Goal: Information Seeking & Learning: Learn about a topic

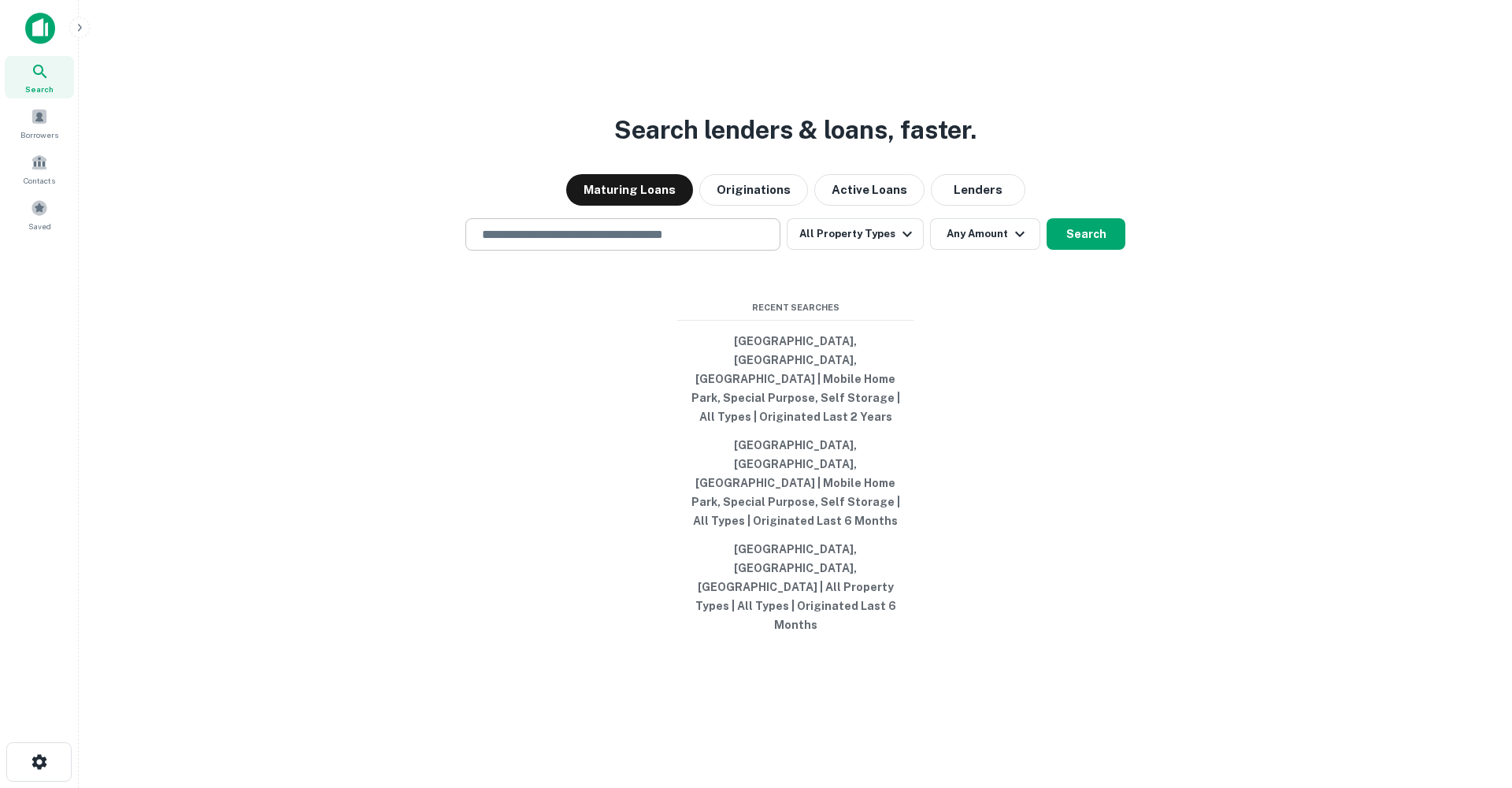
drag, startPoint x: 554, startPoint y: 302, endPoint x: 546, endPoint y: 305, distance: 8.5
click at [554, 243] on input "text" at bounding box center [622, 234] width 301 height 18
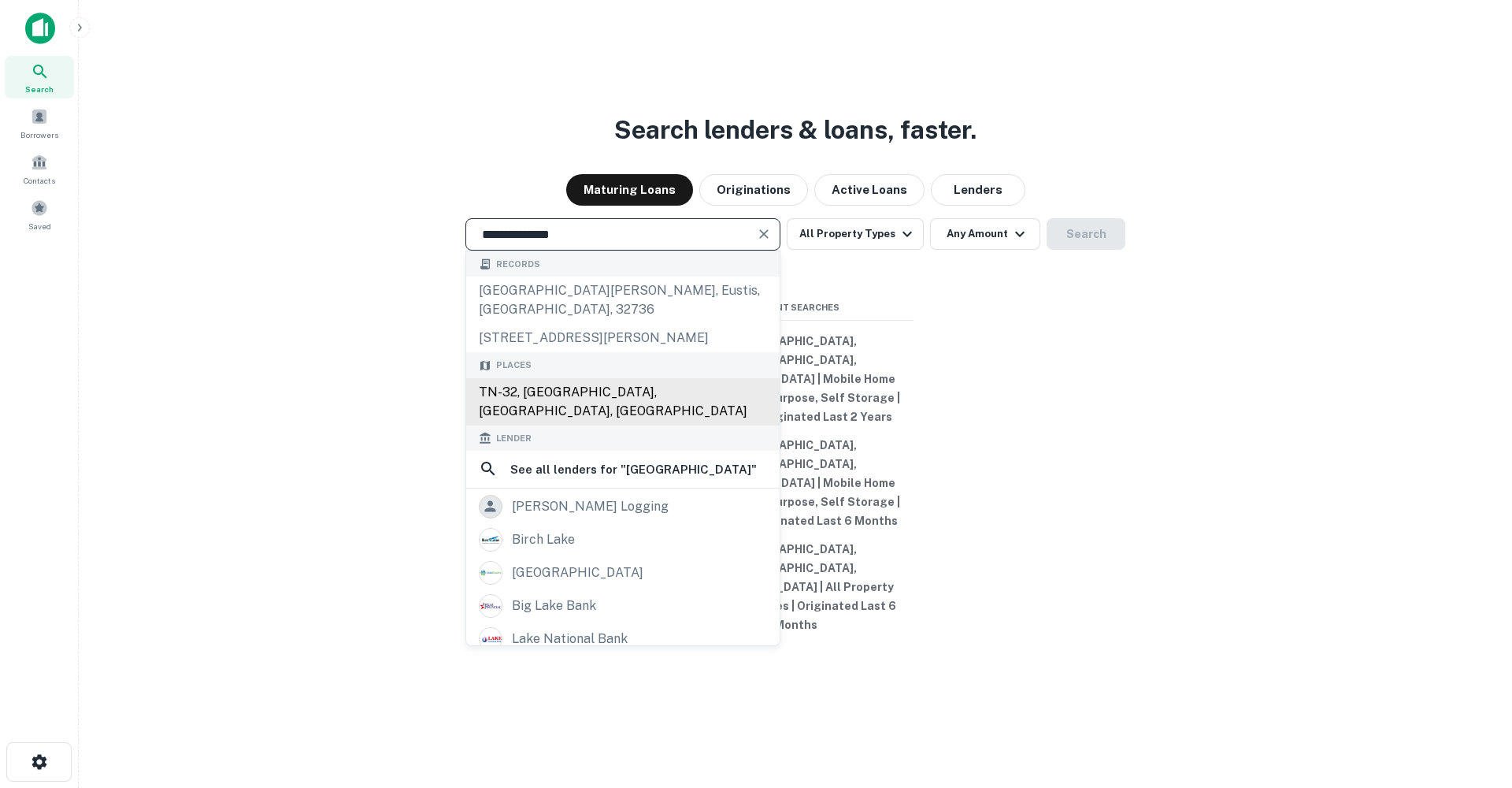
click at [563, 426] on div "TN-32, [GEOGRAPHIC_DATA], [GEOGRAPHIC_DATA], [GEOGRAPHIC_DATA]" at bounding box center [622, 401] width 313 height 47
type input "**********"
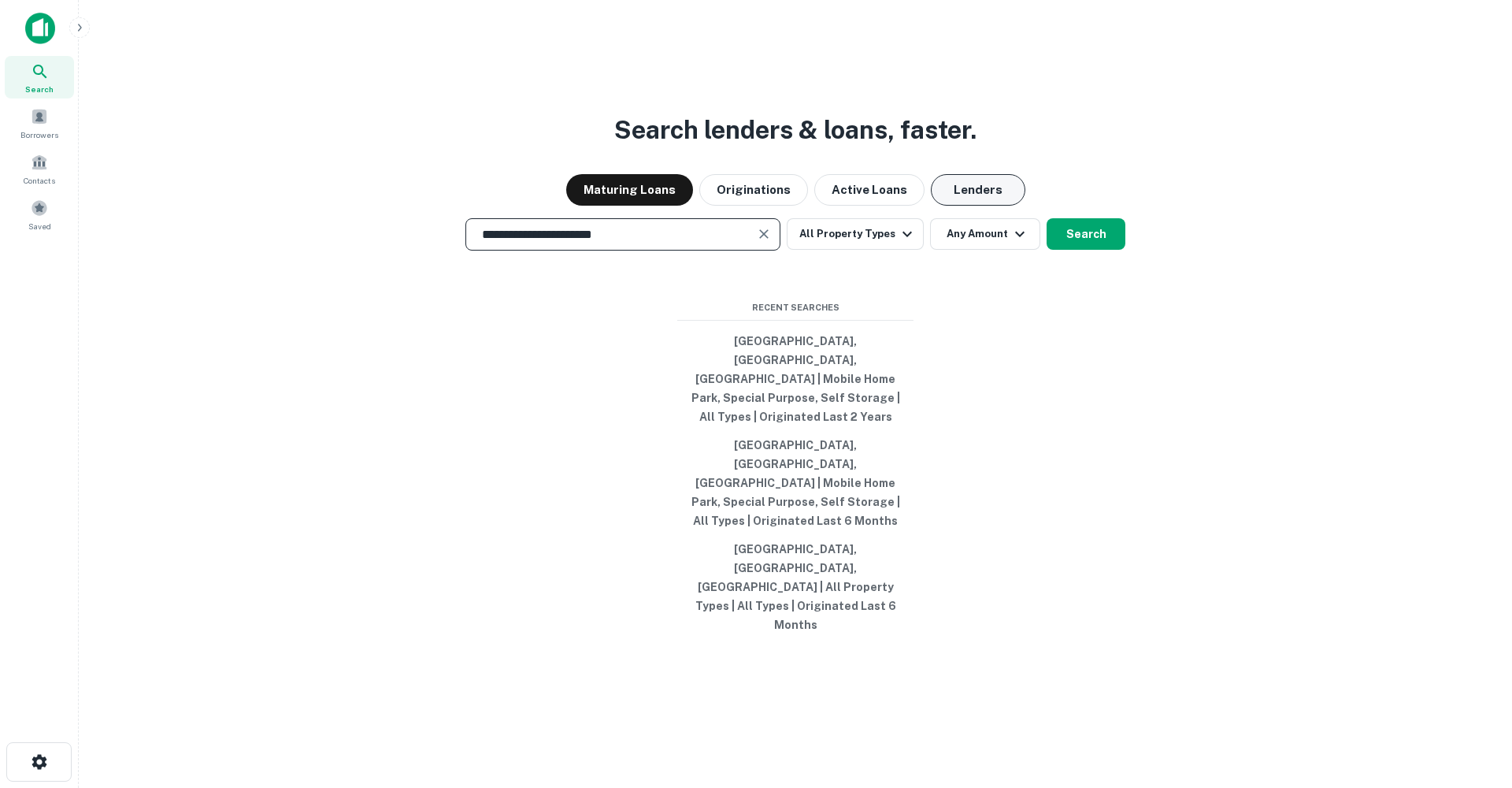
click at [983, 206] on button "Lenders" at bounding box center [978, 190] width 95 height 32
click at [883, 249] on button "All Property Types" at bounding box center [855, 234] width 137 height 32
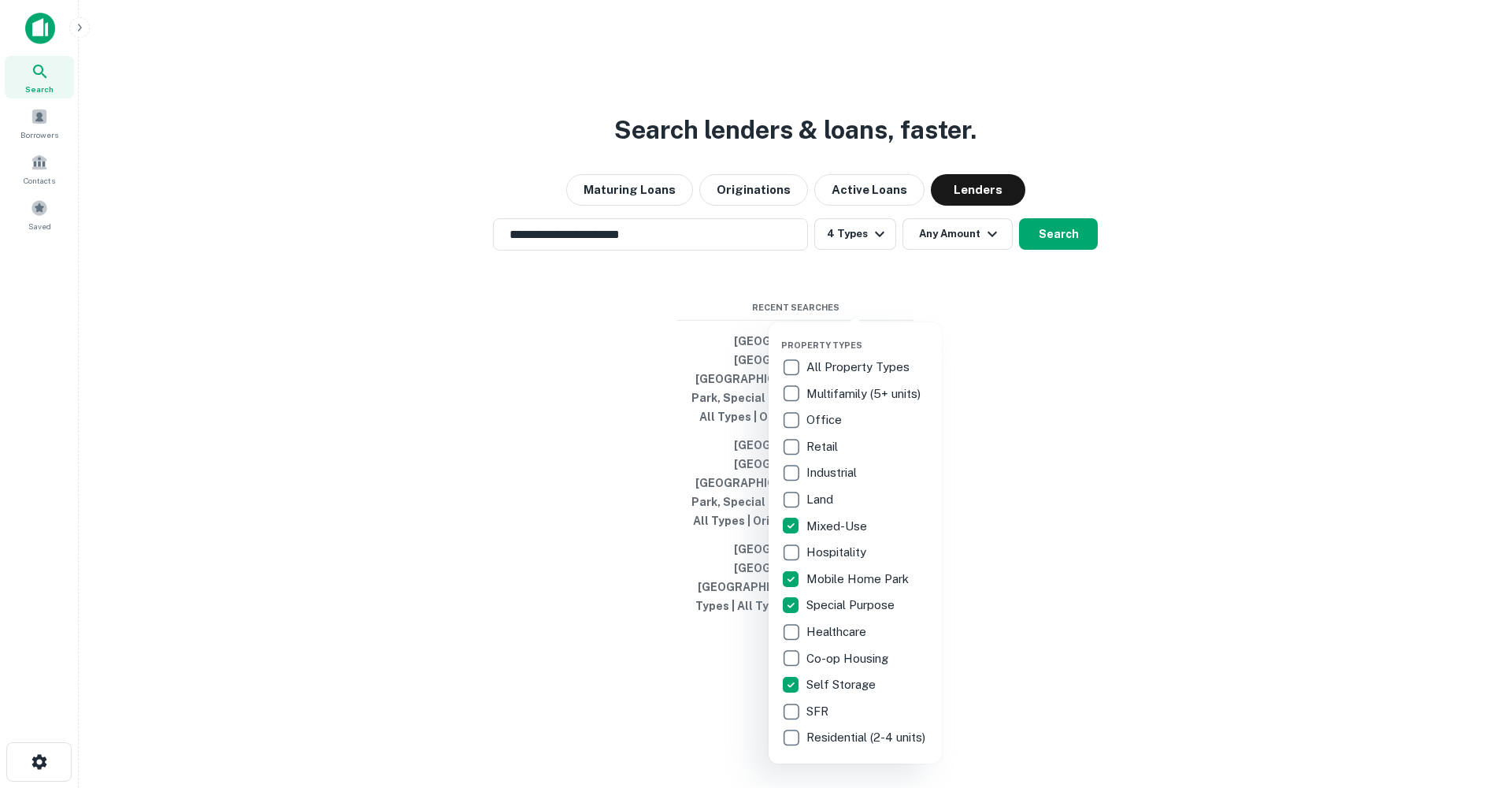
click at [928, 299] on div at bounding box center [756, 394] width 1512 height 788
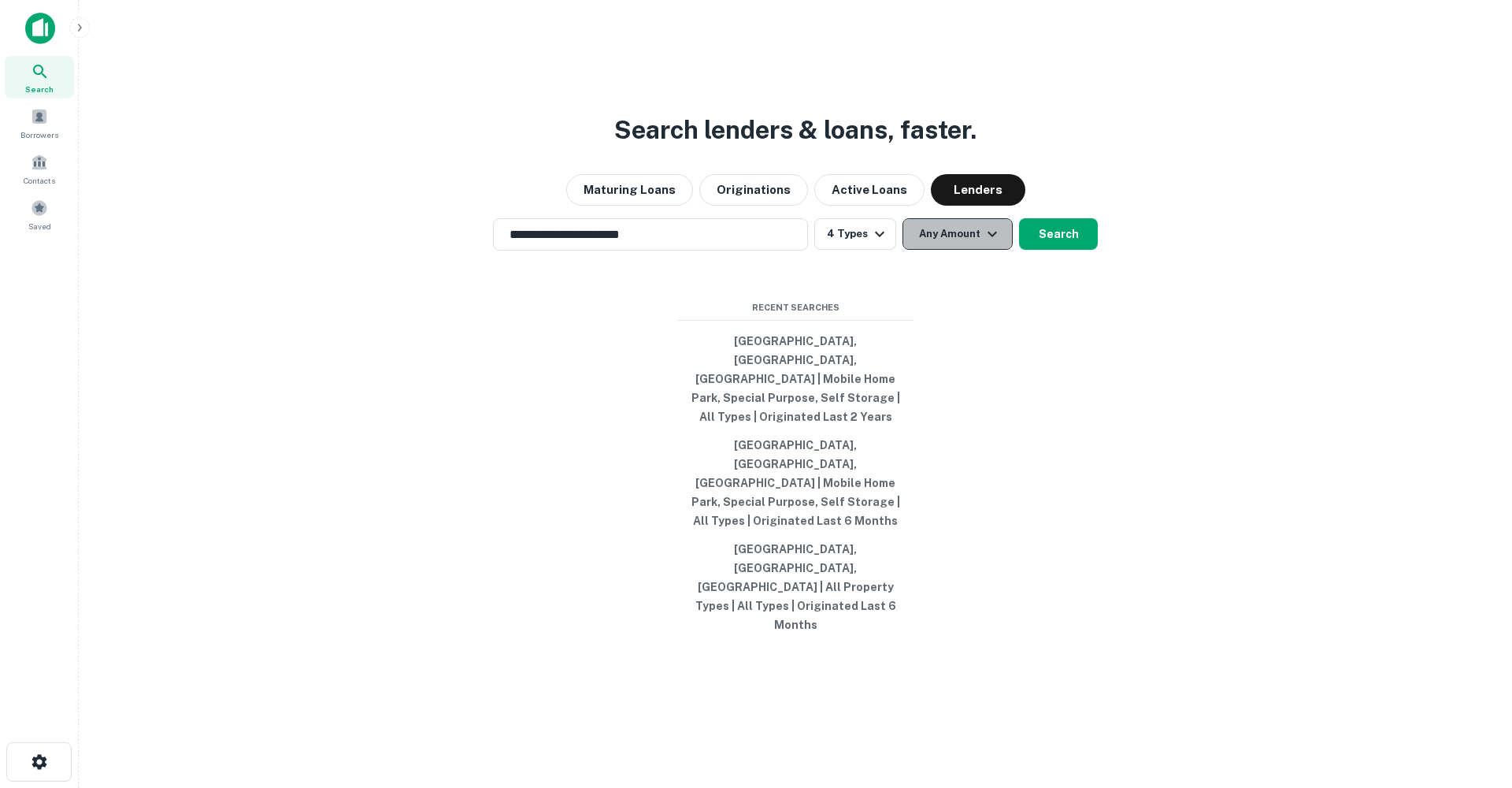
click at [933, 249] on button "Any Amount" at bounding box center [957, 234] width 110 height 32
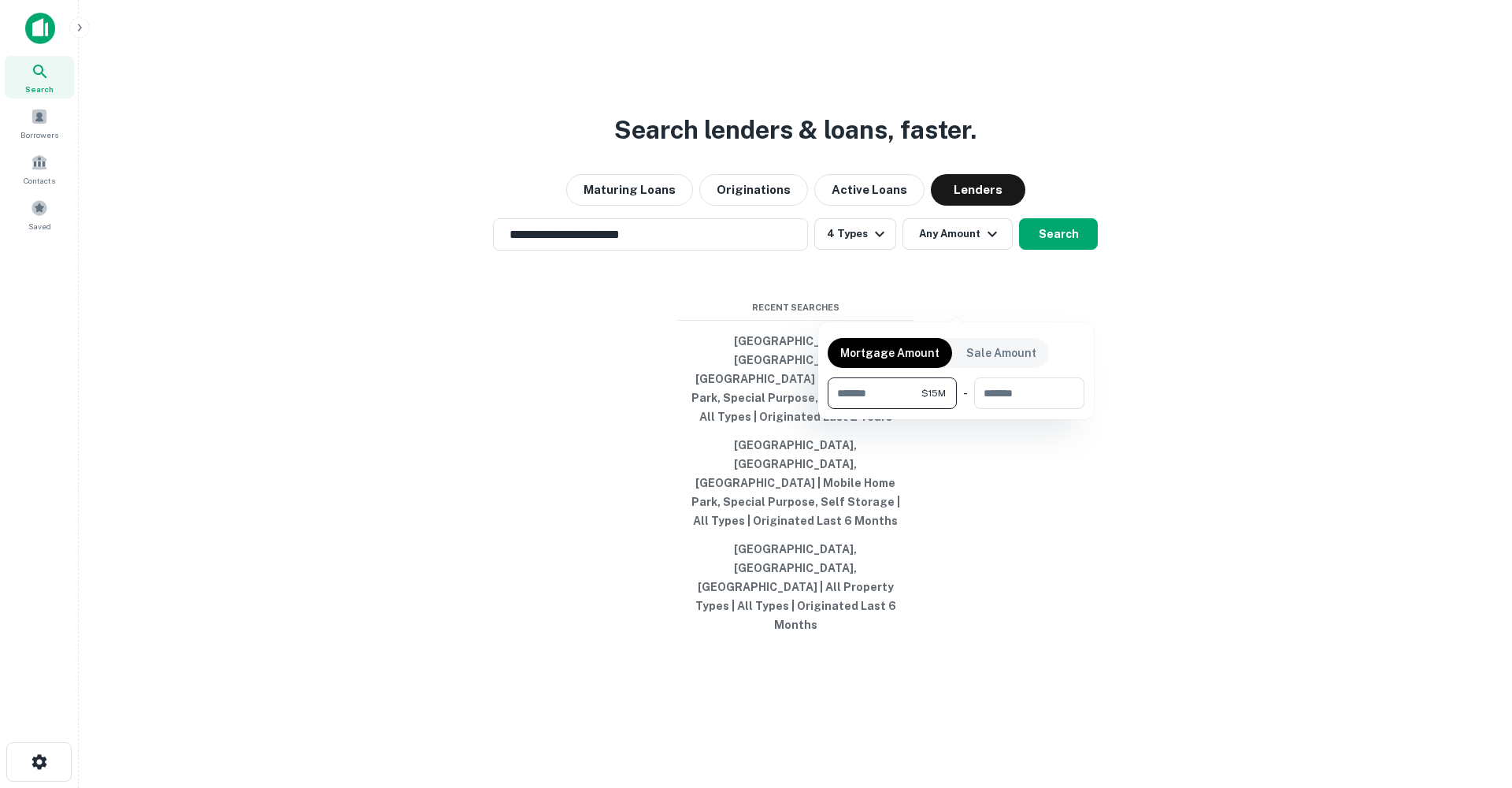
type input "********"
click at [1060, 296] on div at bounding box center [756, 394] width 1512 height 788
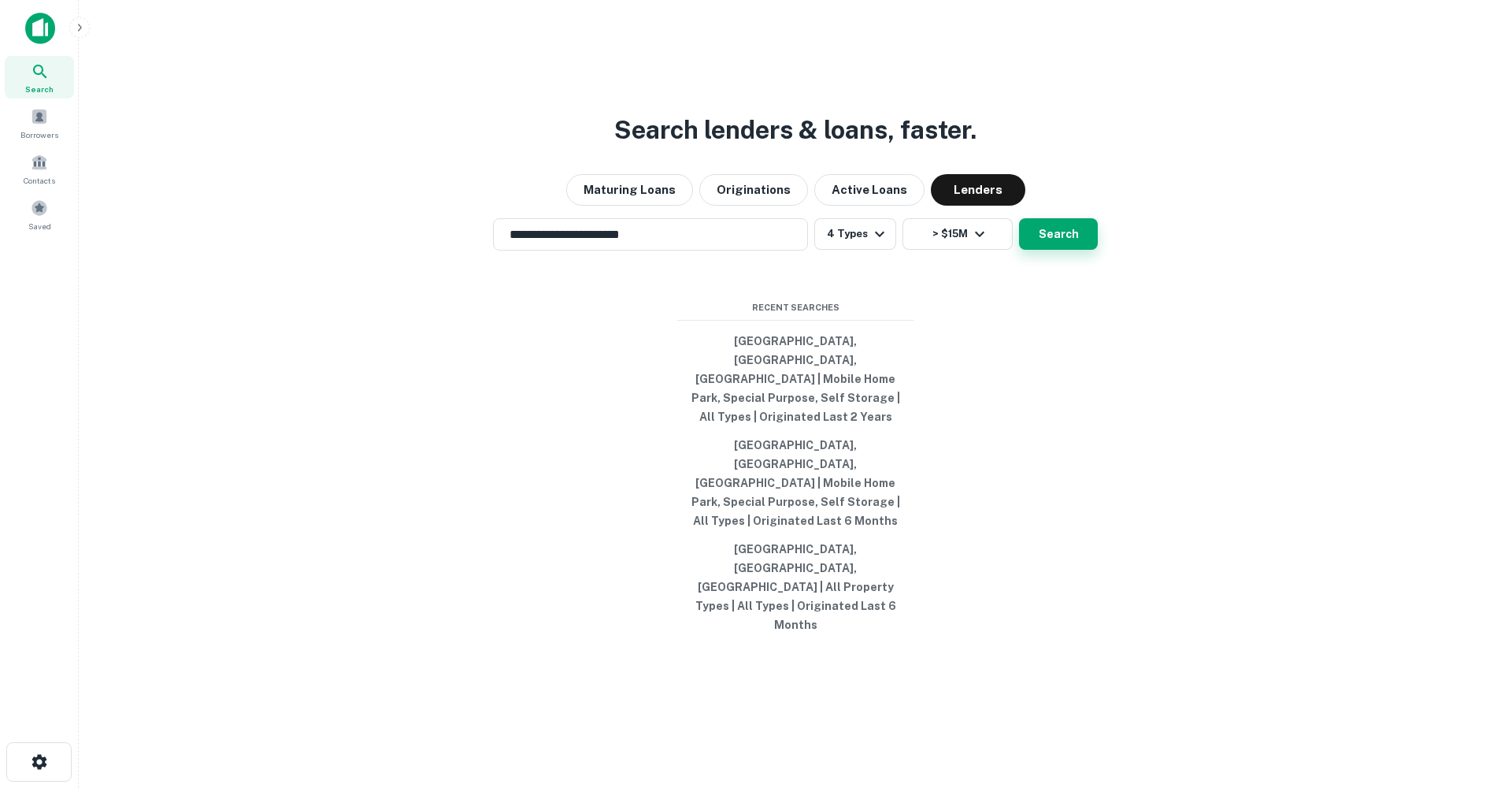
click at [1057, 249] on button "Search" at bounding box center [1058, 234] width 79 height 32
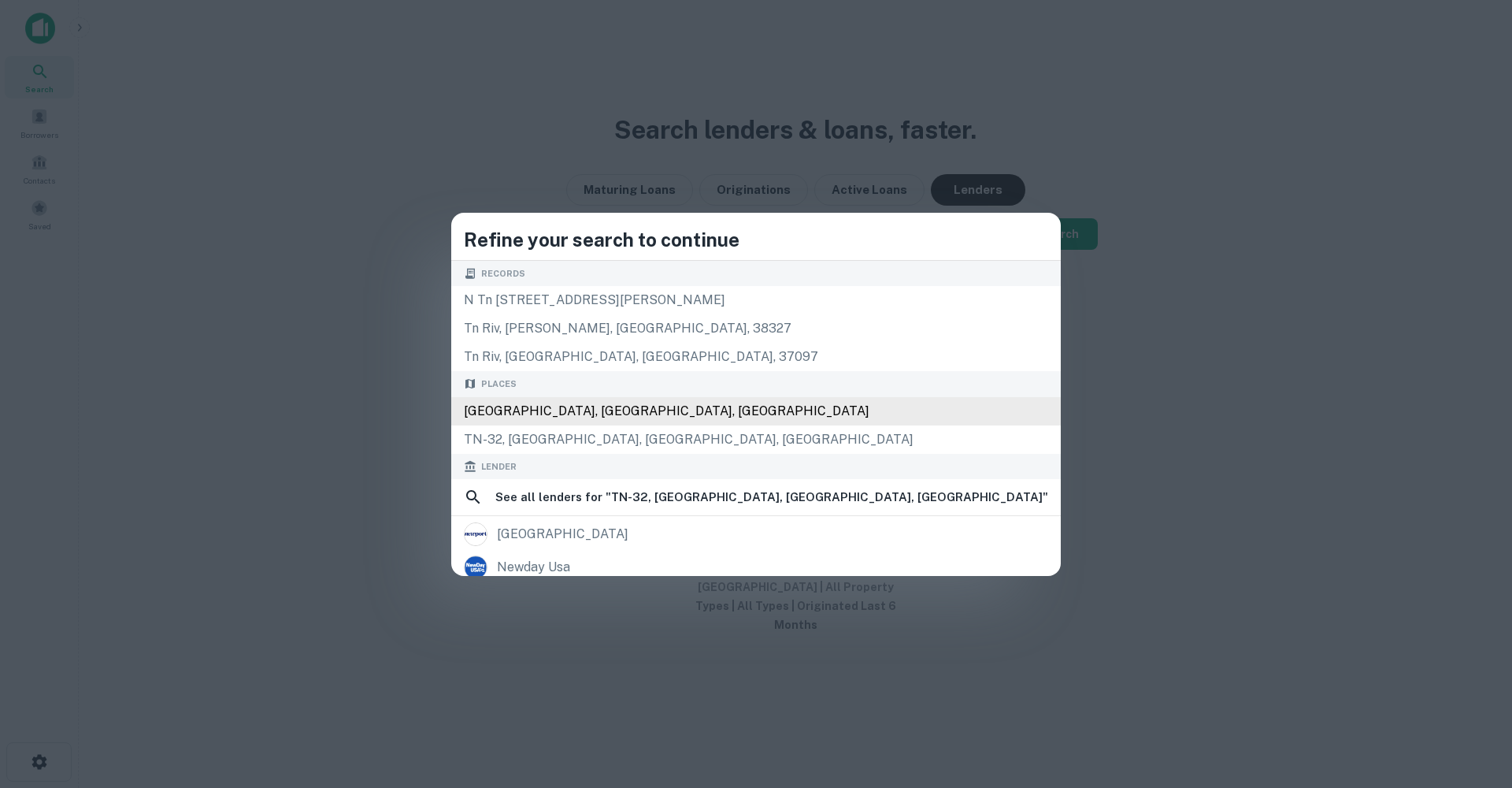
click at [682, 408] on div "[GEOGRAPHIC_DATA], [GEOGRAPHIC_DATA], [GEOGRAPHIC_DATA]" at bounding box center [756, 410] width 610 height 28
type input "**********"
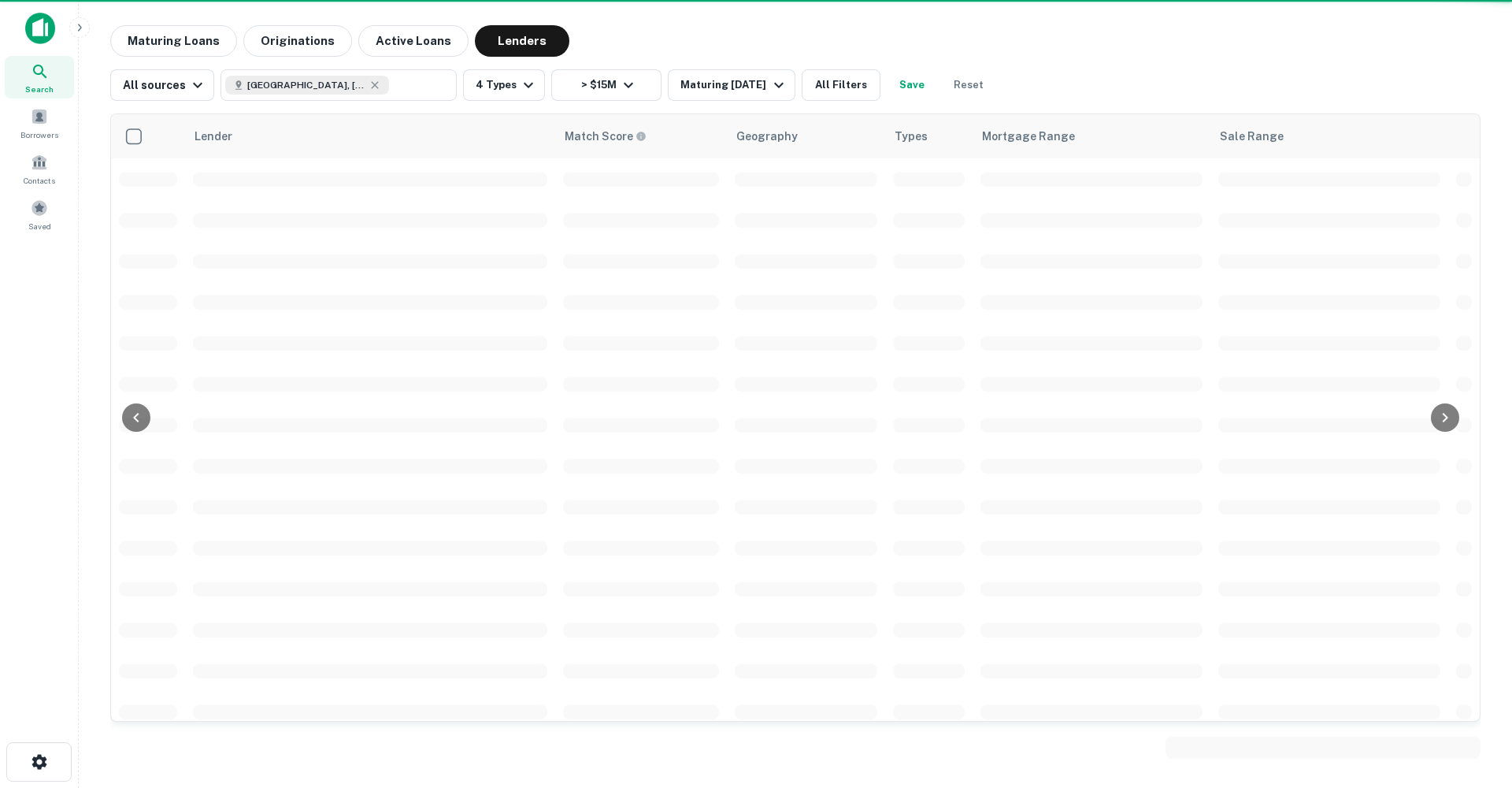
scroll to position [96, 0]
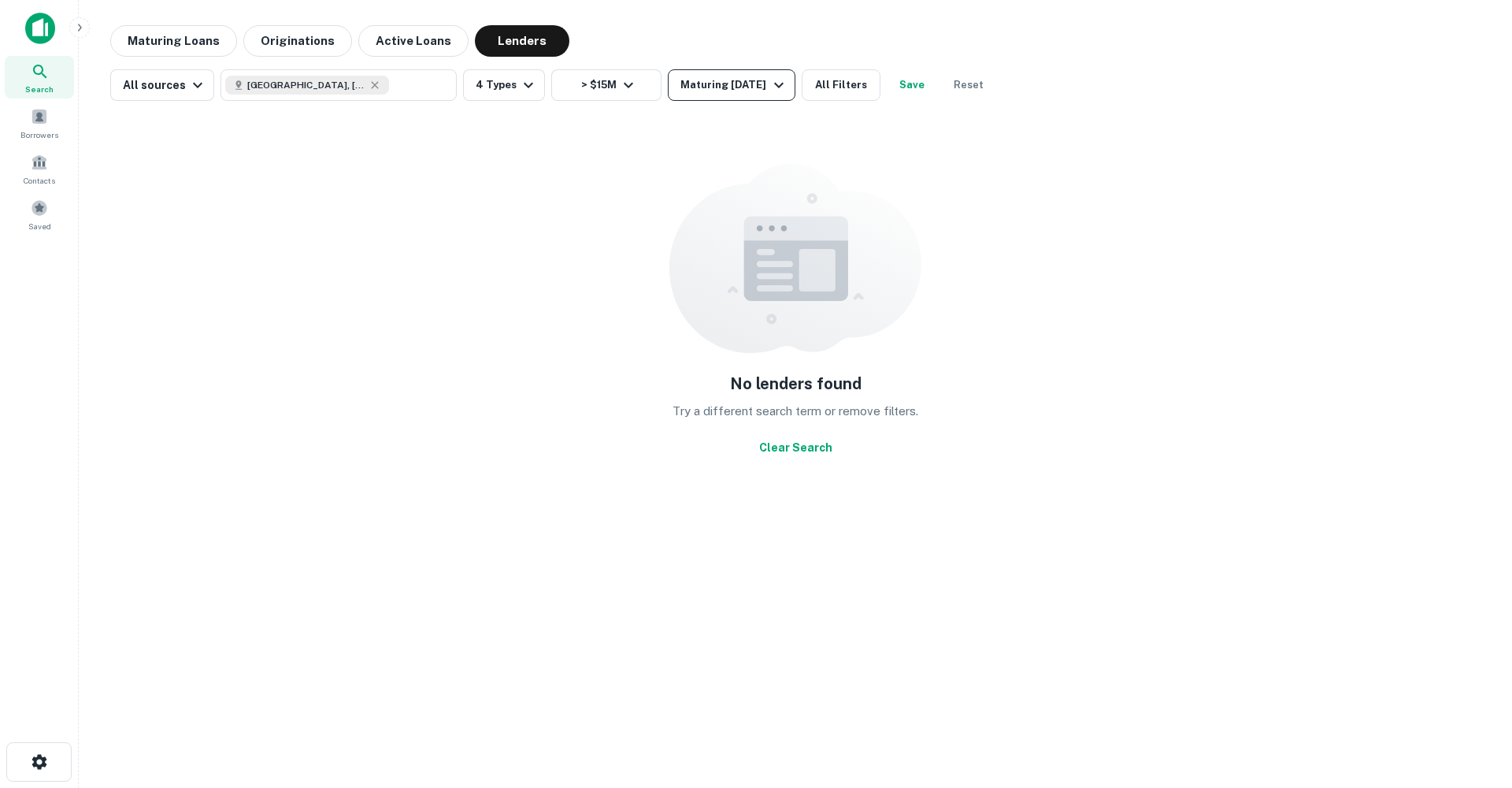
click at [754, 79] on div "Maturing [DATE]" at bounding box center [733, 85] width 107 height 19
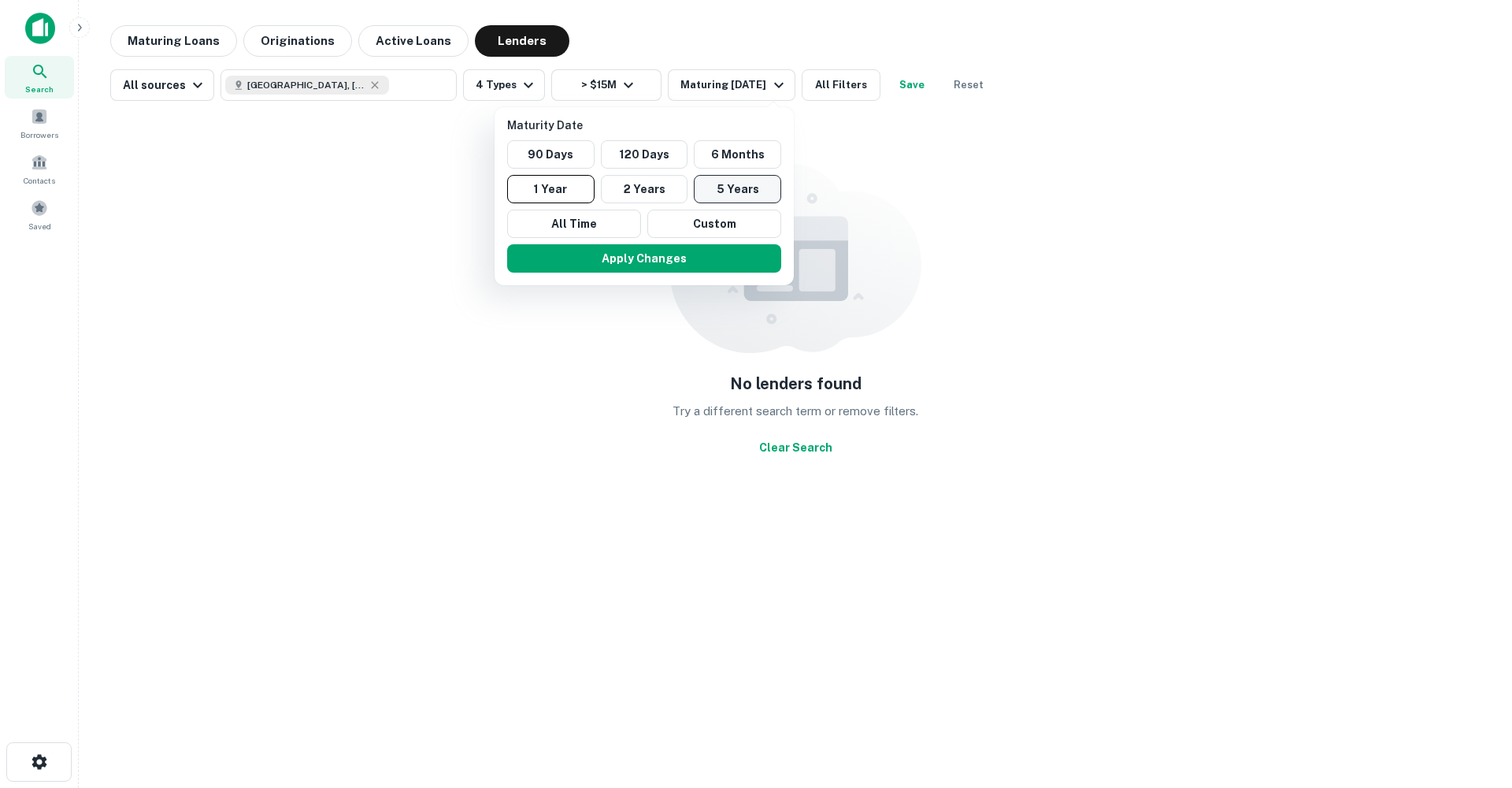
click at [747, 196] on button "5 Years" at bounding box center [737, 189] width 88 height 28
click at [704, 261] on button "Apply Changes" at bounding box center [651, 258] width 274 height 28
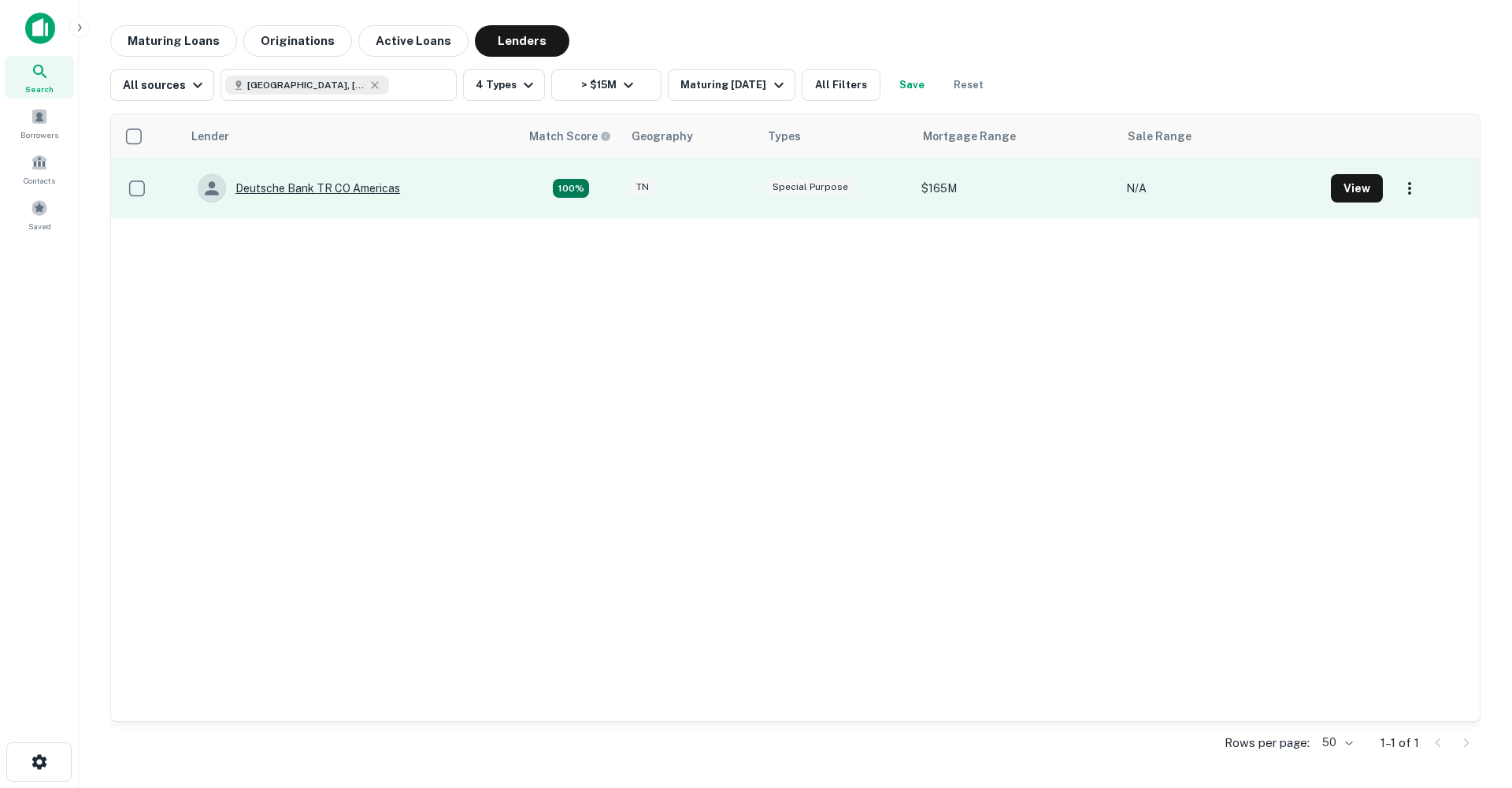
click at [368, 190] on div "Deutsche Bank TR CO Americas" at bounding box center [299, 188] width 202 height 28
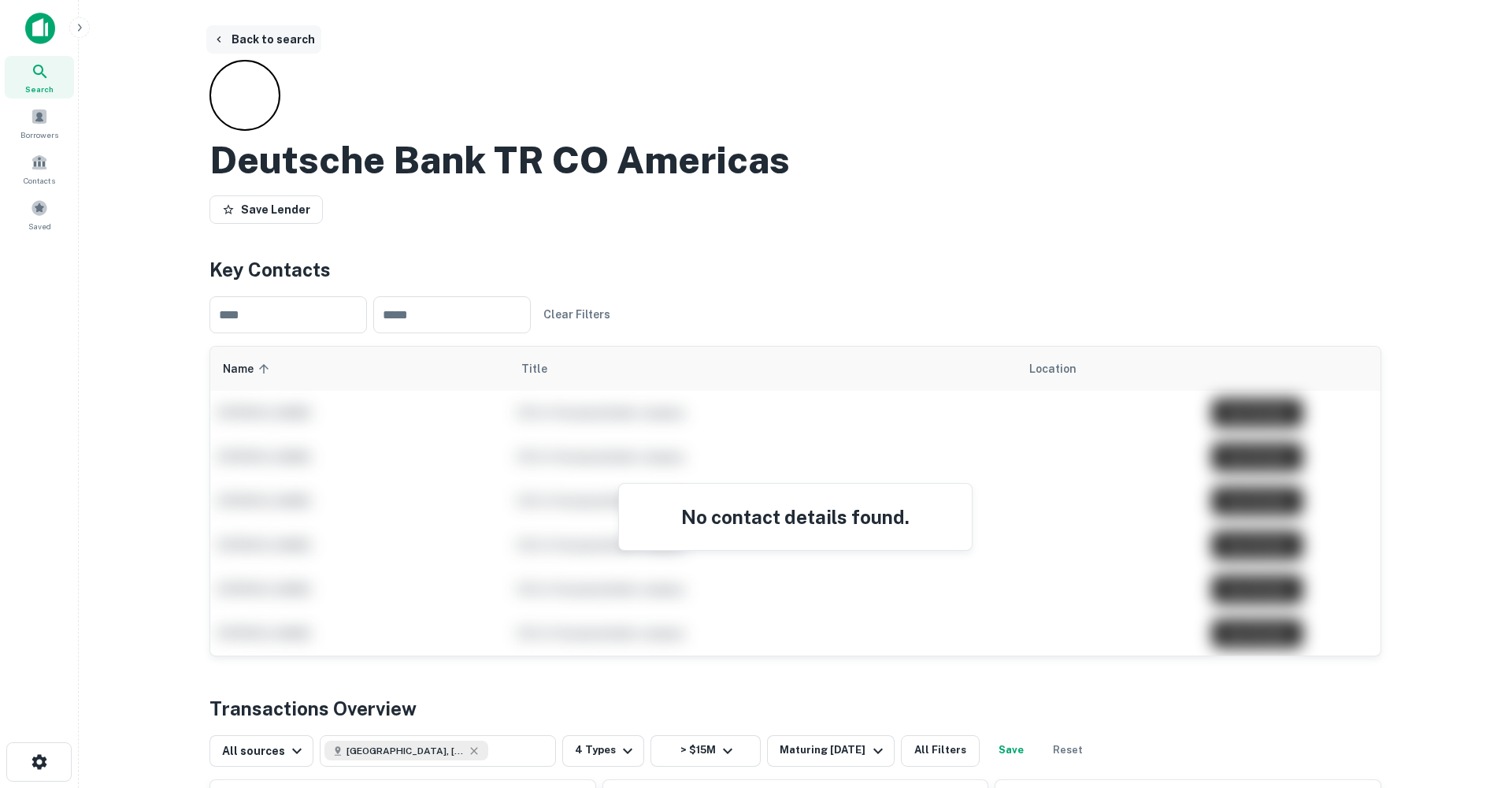
click at [300, 43] on button "Back to search" at bounding box center [263, 39] width 115 height 28
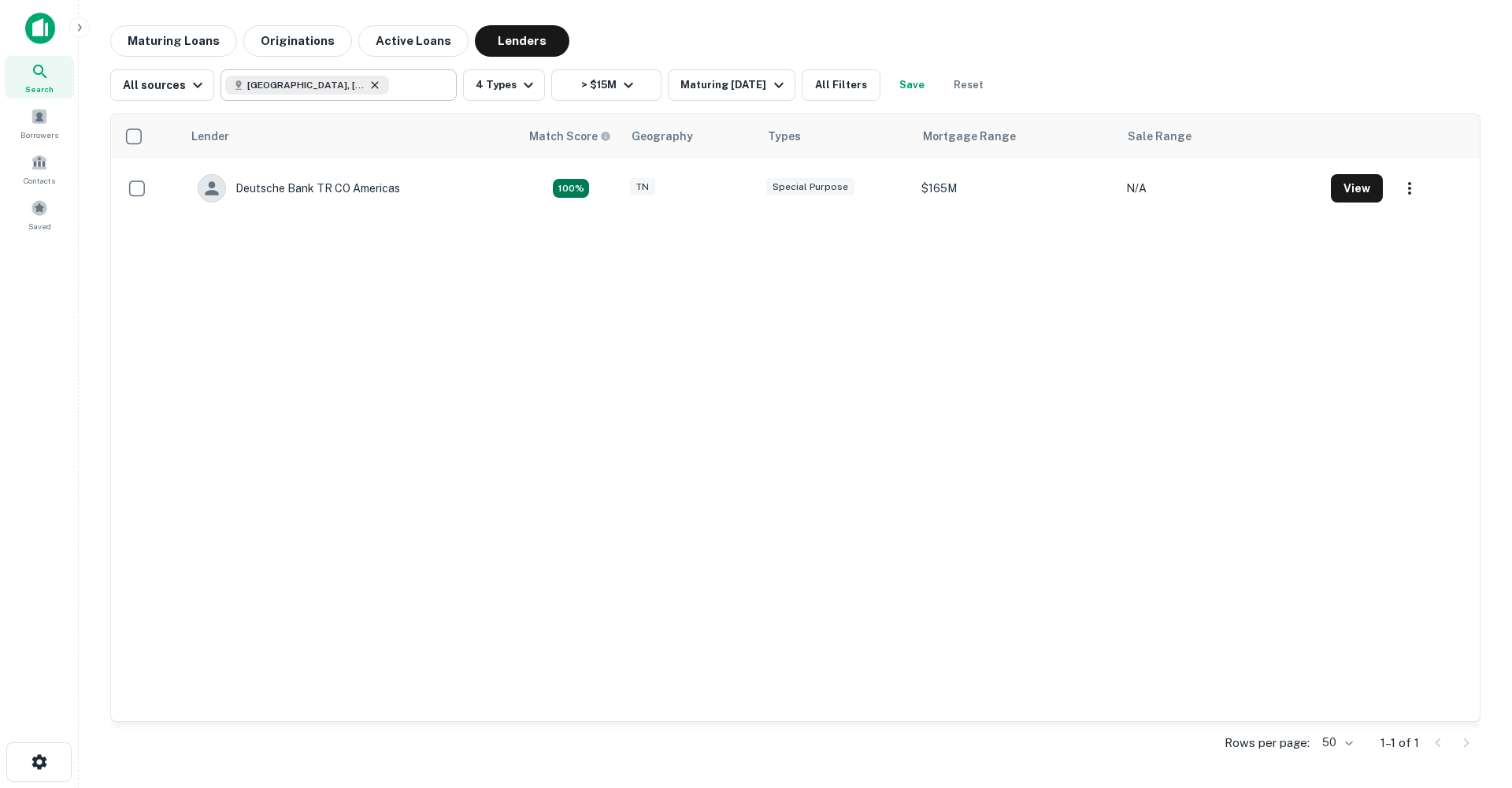
click at [369, 85] on icon at bounding box center [375, 85] width 13 height 13
type input "**********"
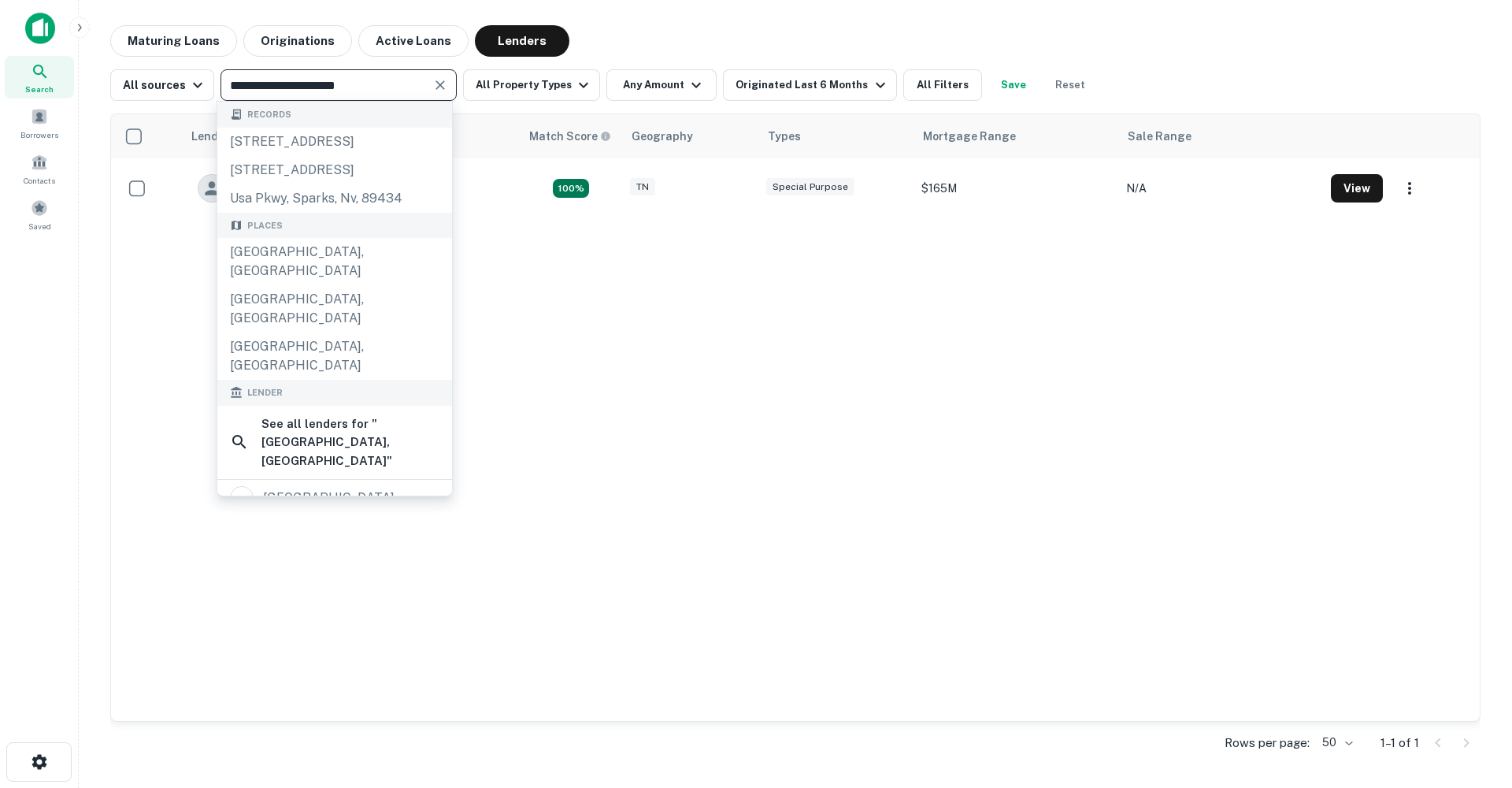
click at [436, 83] on icon "Clear" at bounding box center [440, 84] width 15 height 15
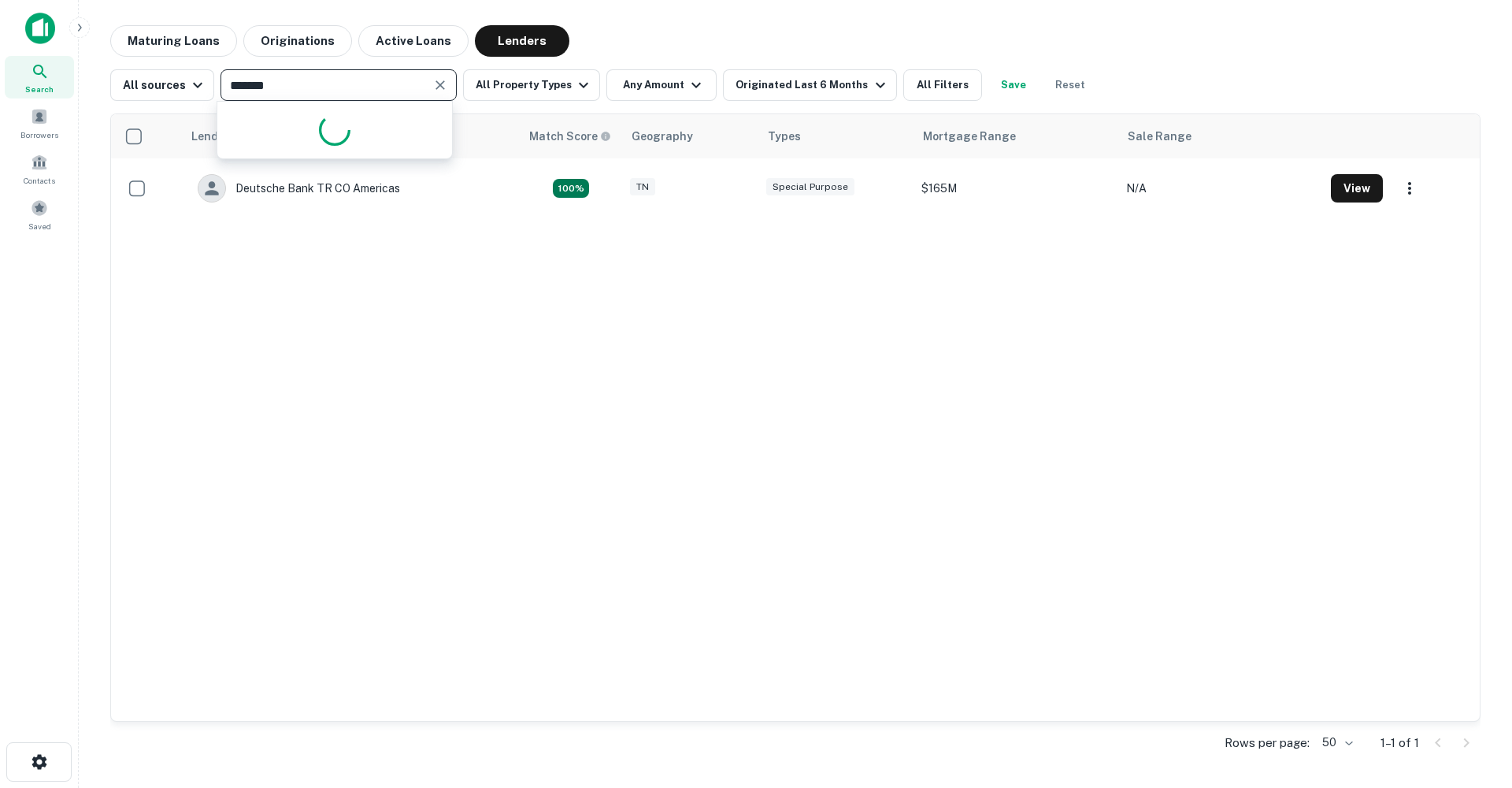
type input "********"
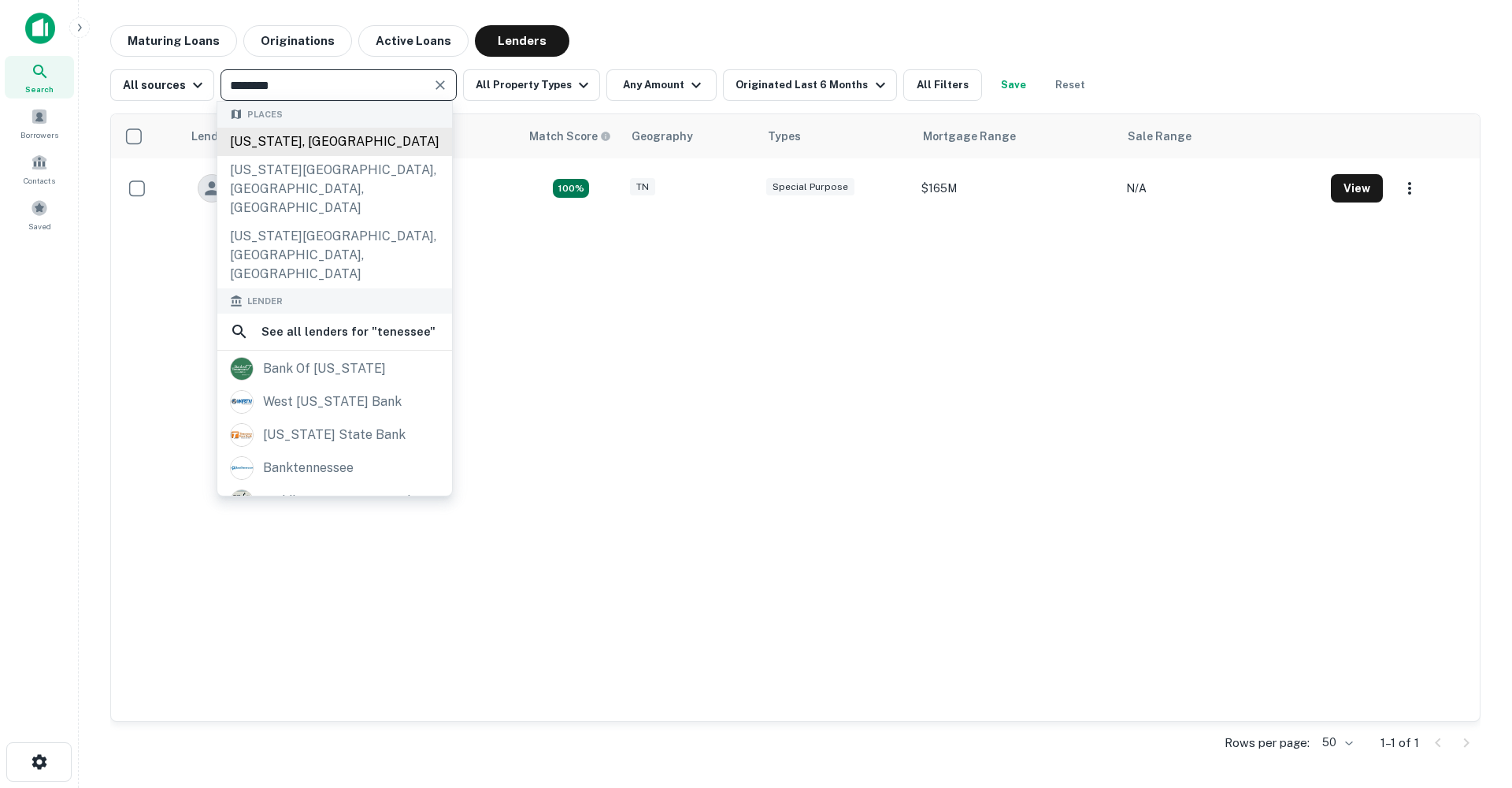
click at [342, 144] on div "[US_STATE], [GEOGRAPHIC_DATA]" at bounding box center [335, 141] width 235 height 28
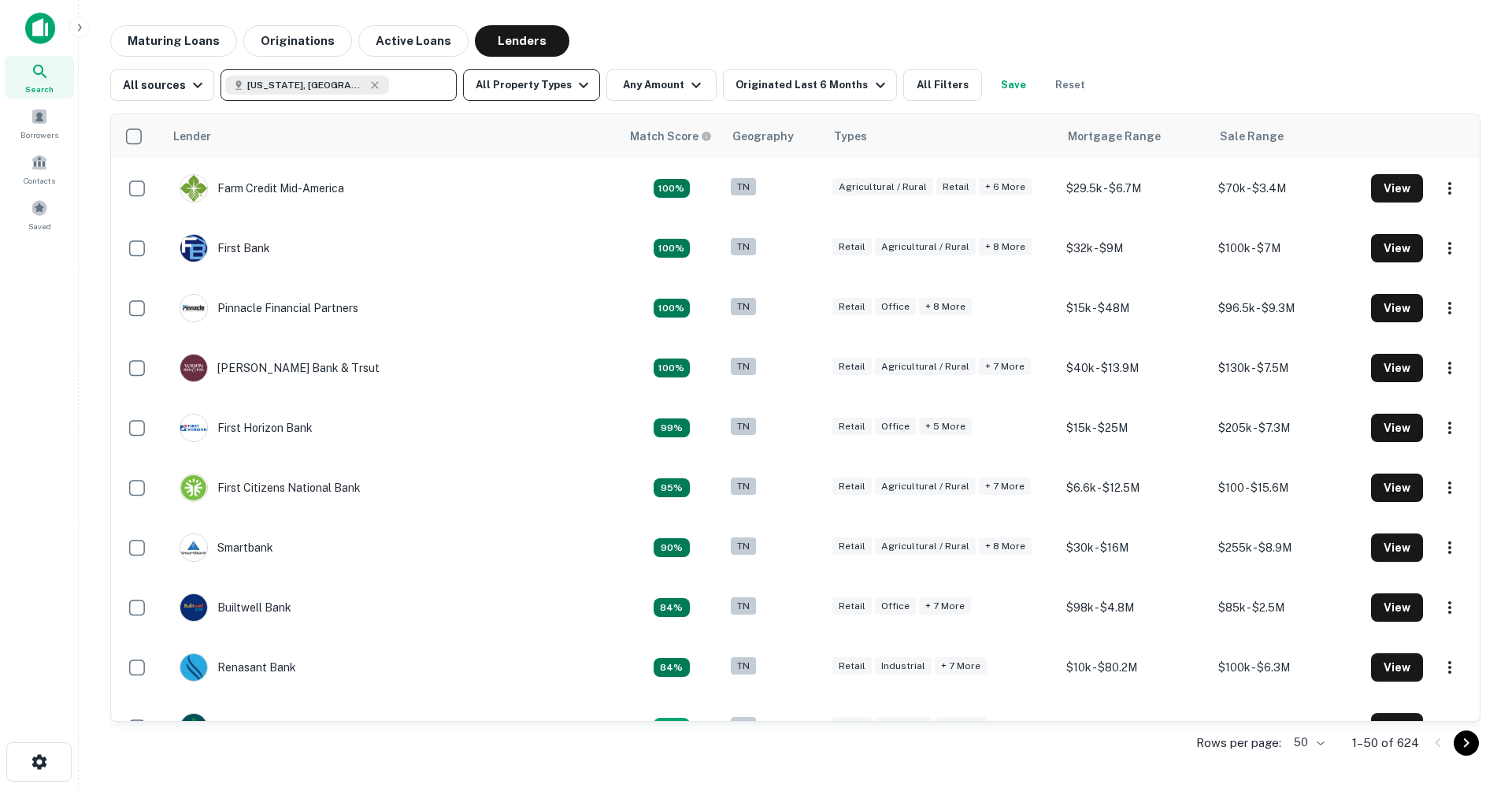
click at [527, 83] on button "All Property Types" at bounding box center [532, 85] width 137 height 32
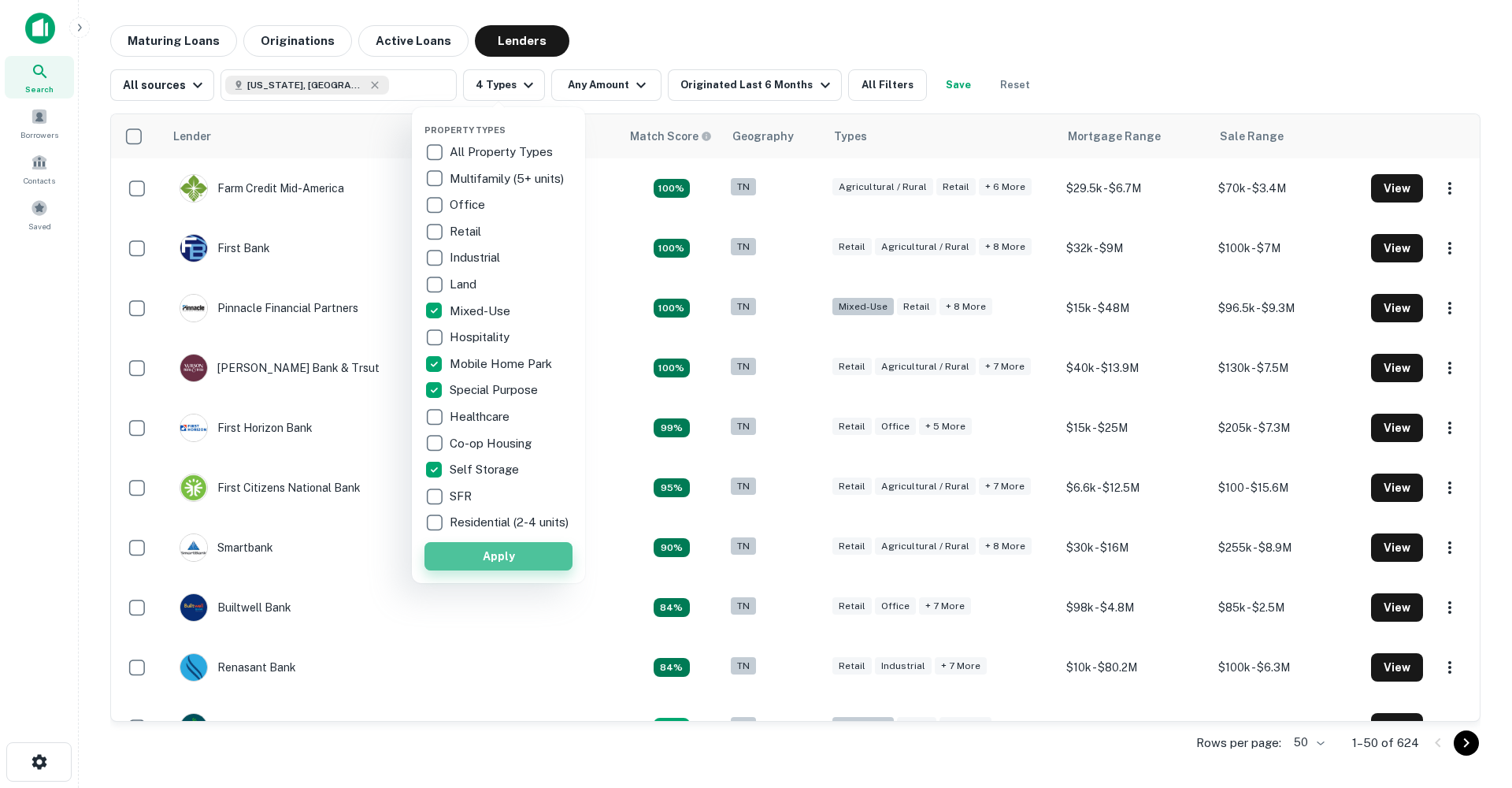
click at [473, 570] on button "Apply" at bounding box center [499, 556] width 148 height 28
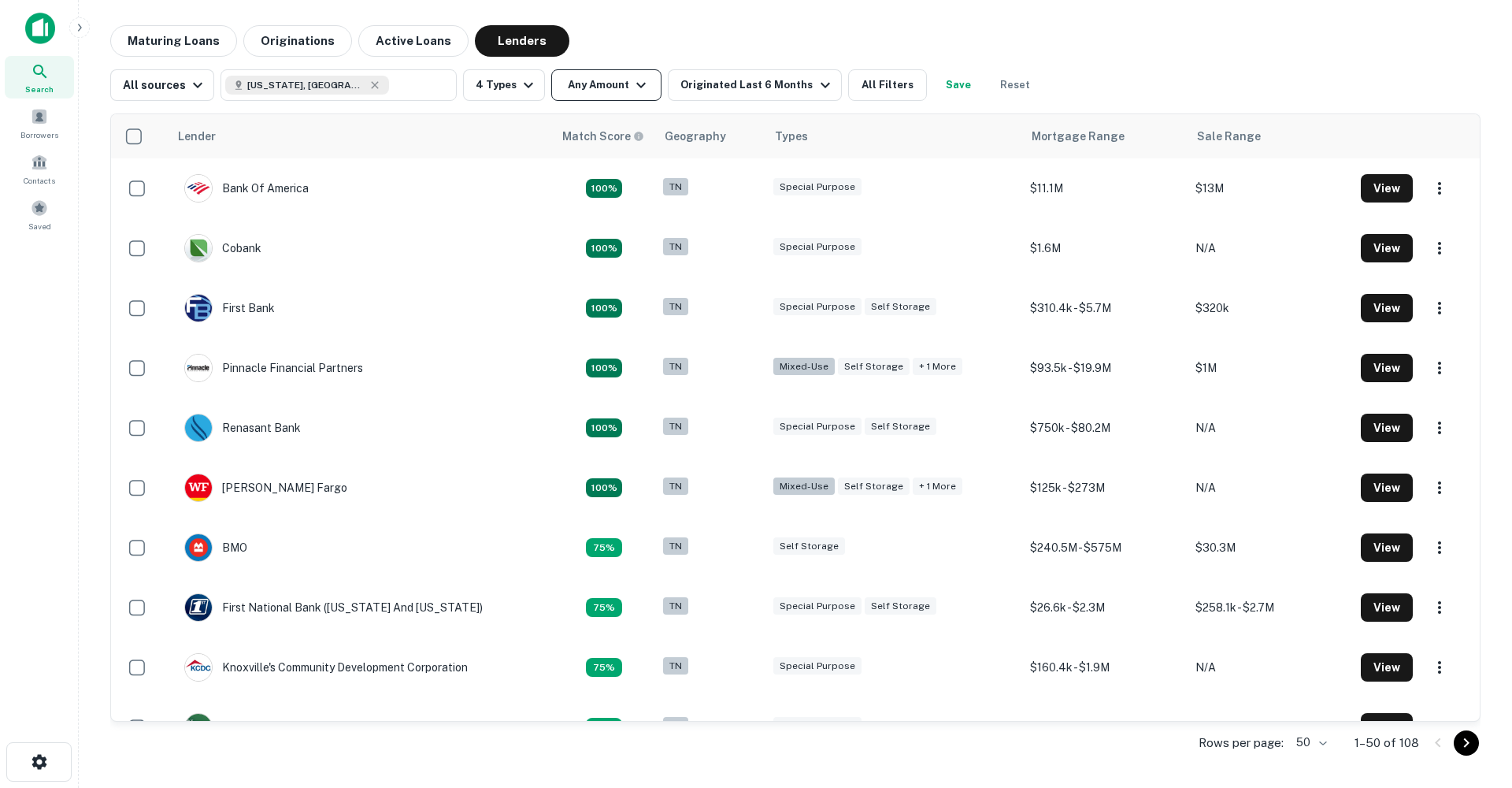
click at [631, 88] on icon "button" at bounding box center [640, 85] width 19 height 19
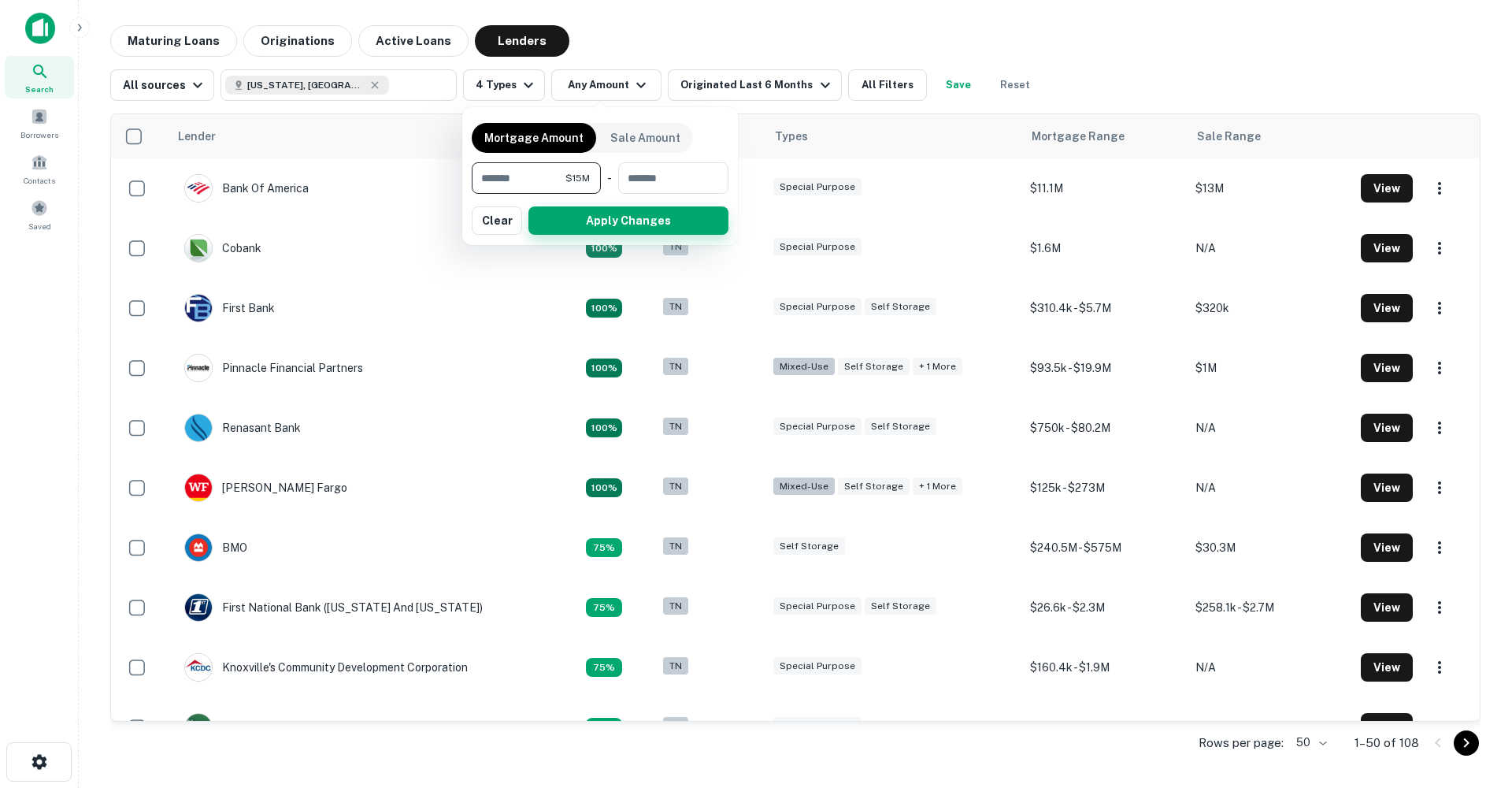
type input "********"
click at [645, 223] on button "Apply Changes" at bounding box center [628, 220] width 200 height 28
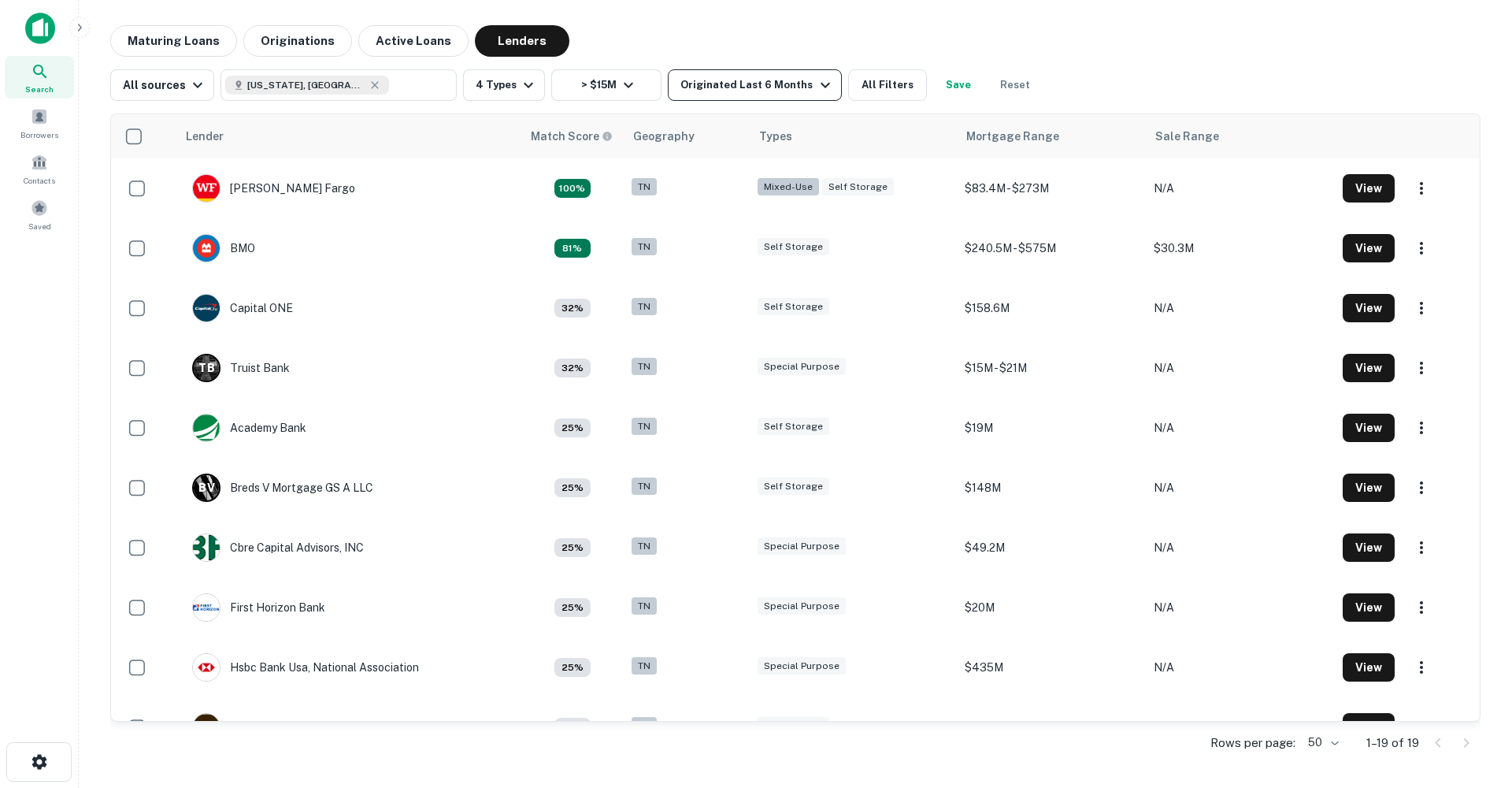
click at [741, 84] on div "Originated Last 6 Months" at bounding box center [757, 85] width 154 height 19
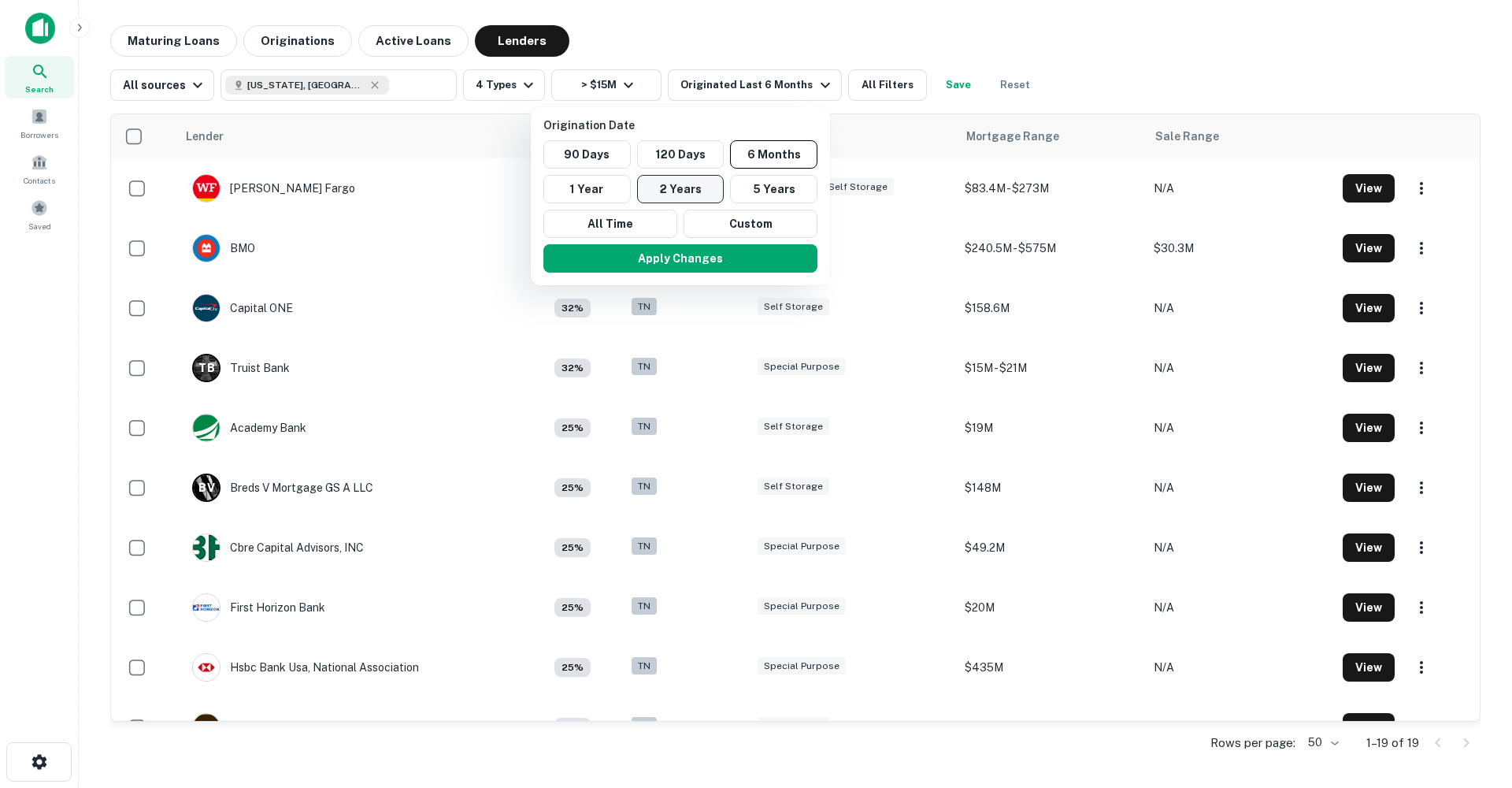
click at [675, 194] on button "2 Years" at bounding box center [680, 189] width 88 height 28
click at [691, 260] on button "Apply Changes" at bounding box center [670, 258] width 274 height 28
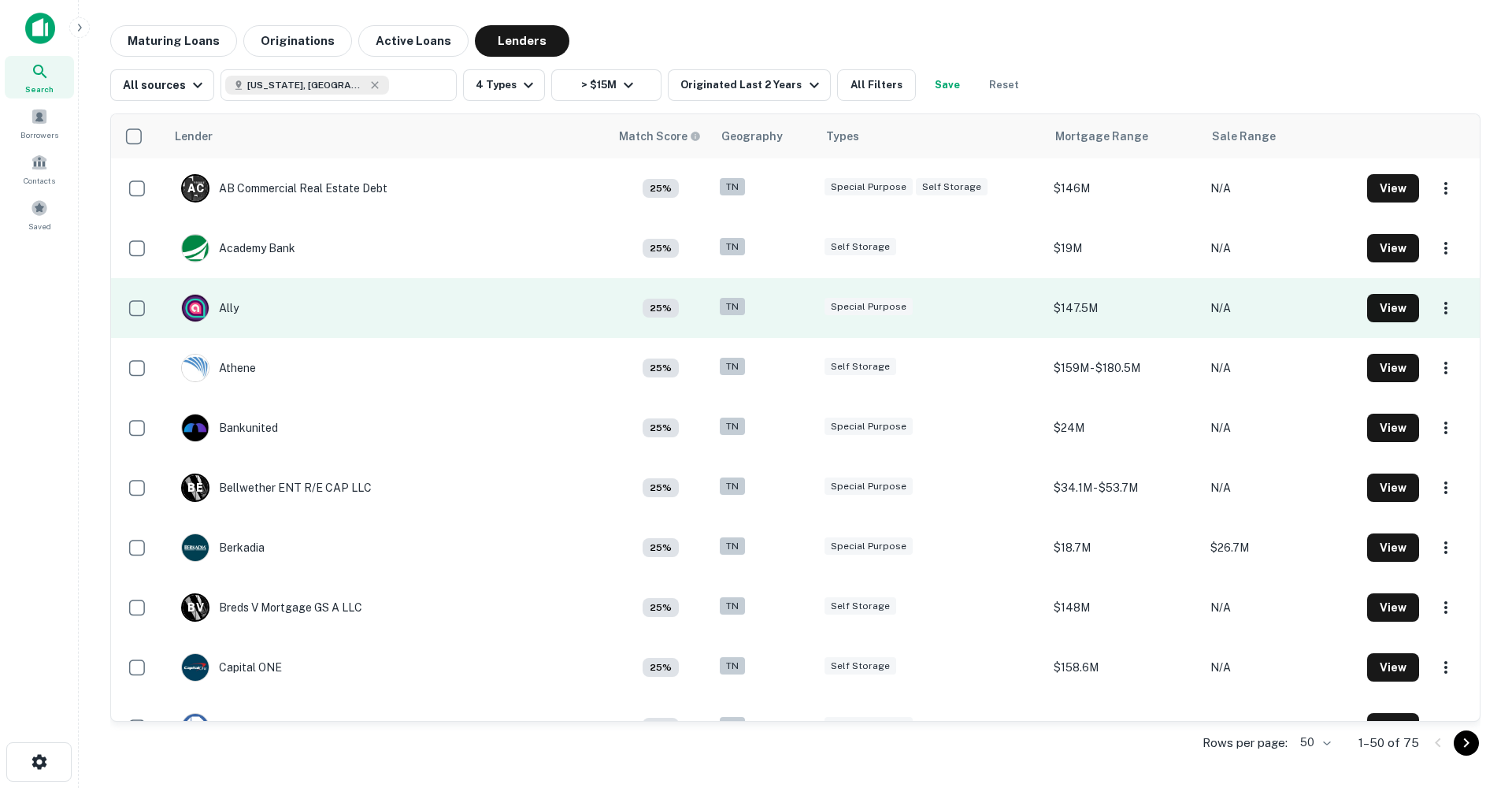
scroll to position [480, 0]
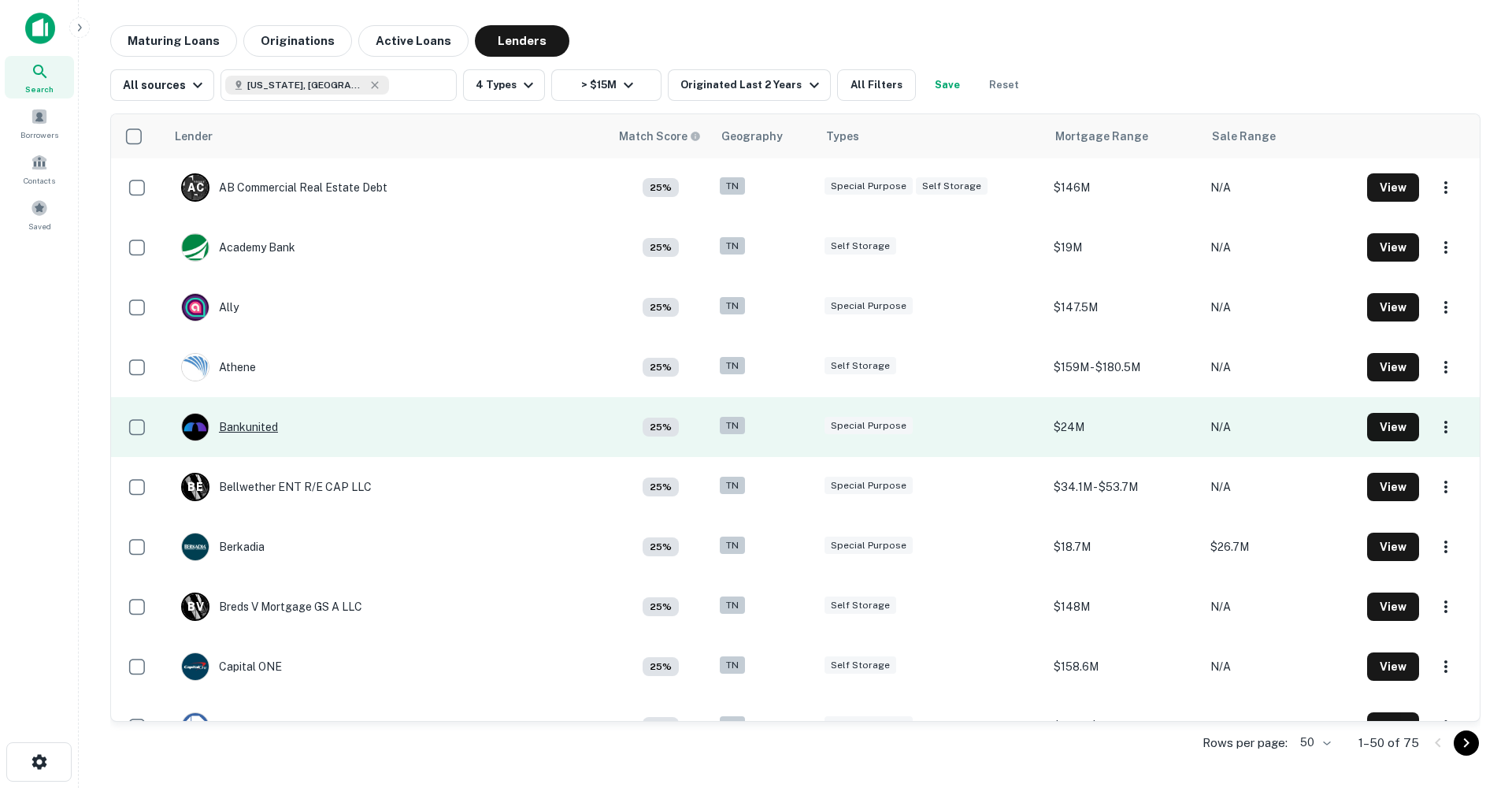
click at [256, 423] on div "Bankunited" at bounding box center [229, 427] width 97 height 28
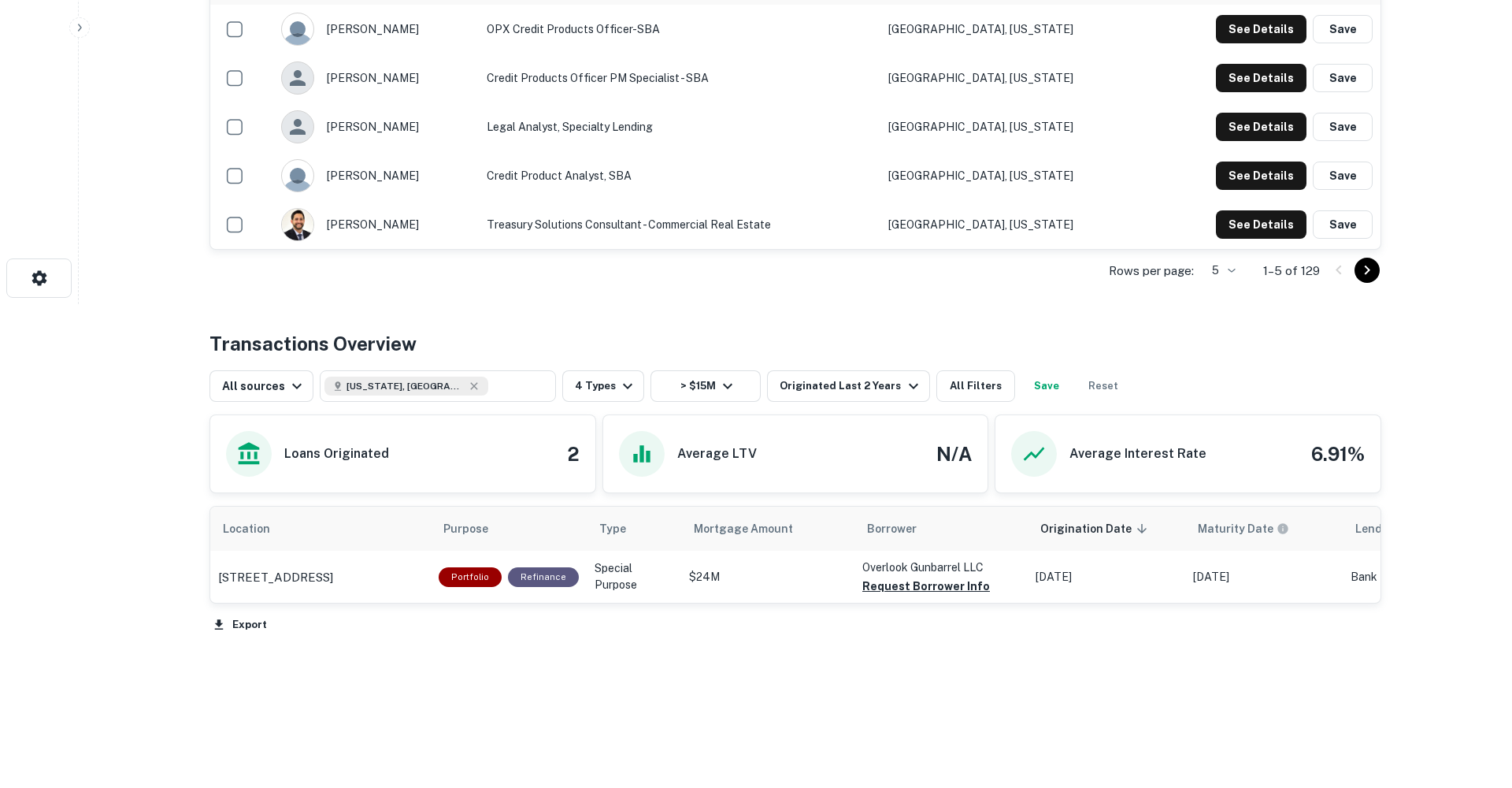
scroll to position [483, 0]
click at [333, 569] on p "[STREET_ADDRESS]" at bounding box center [275, 577] width 115 height 19
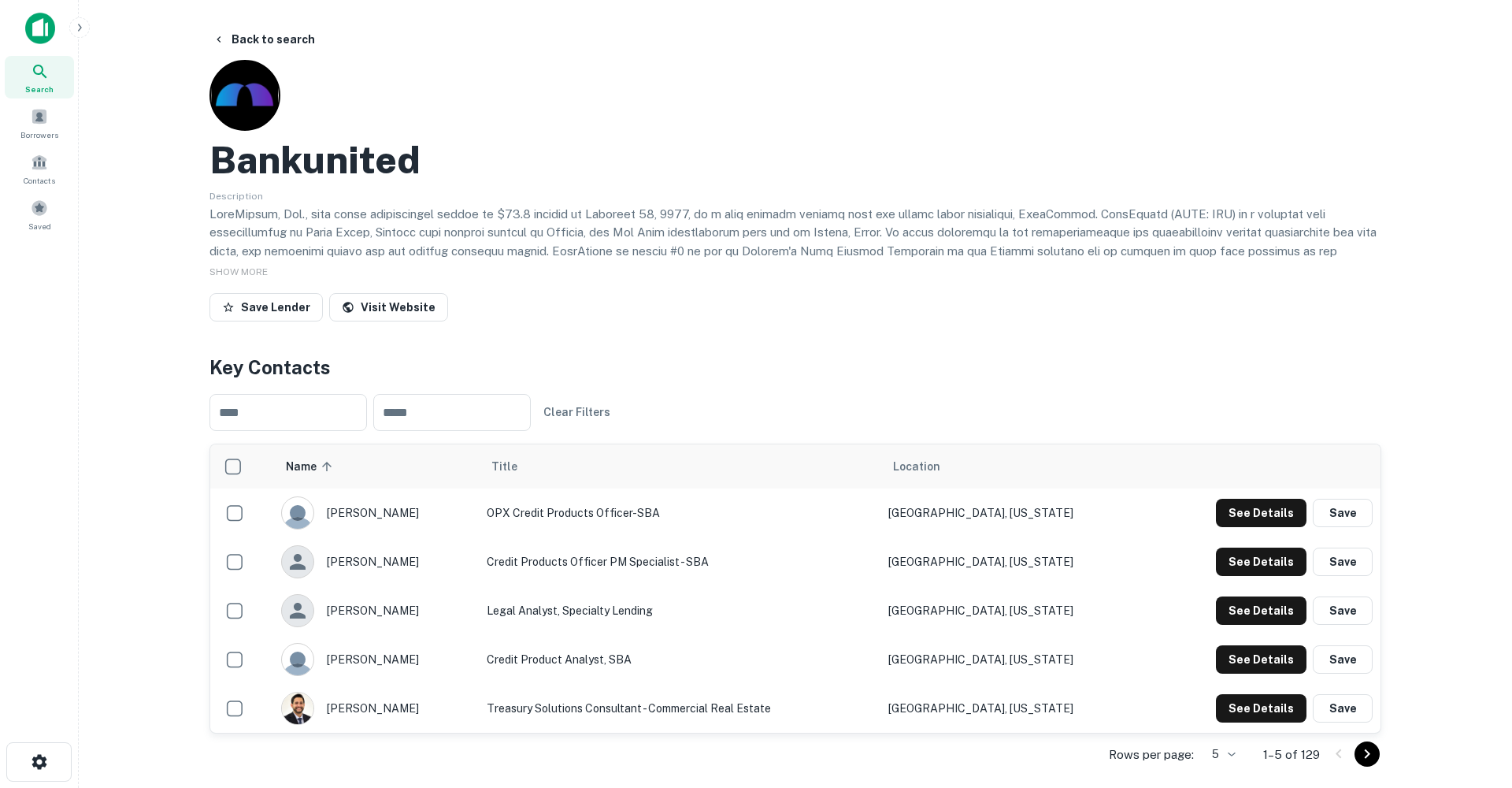
scroll to position [0, 0]
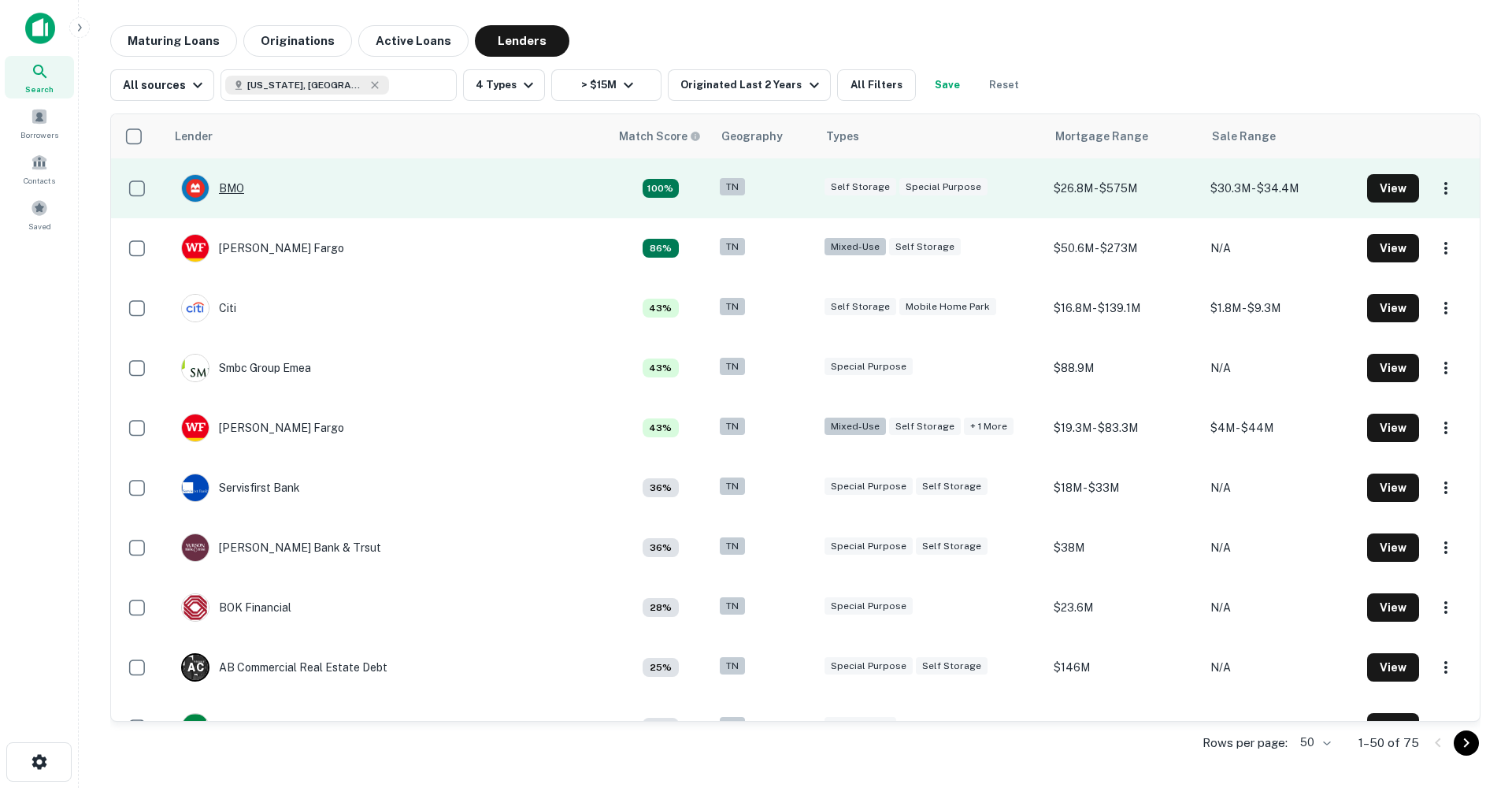
click at [225, 189] on div "BMO" at bounding box center [213, 188] width 63 height 28
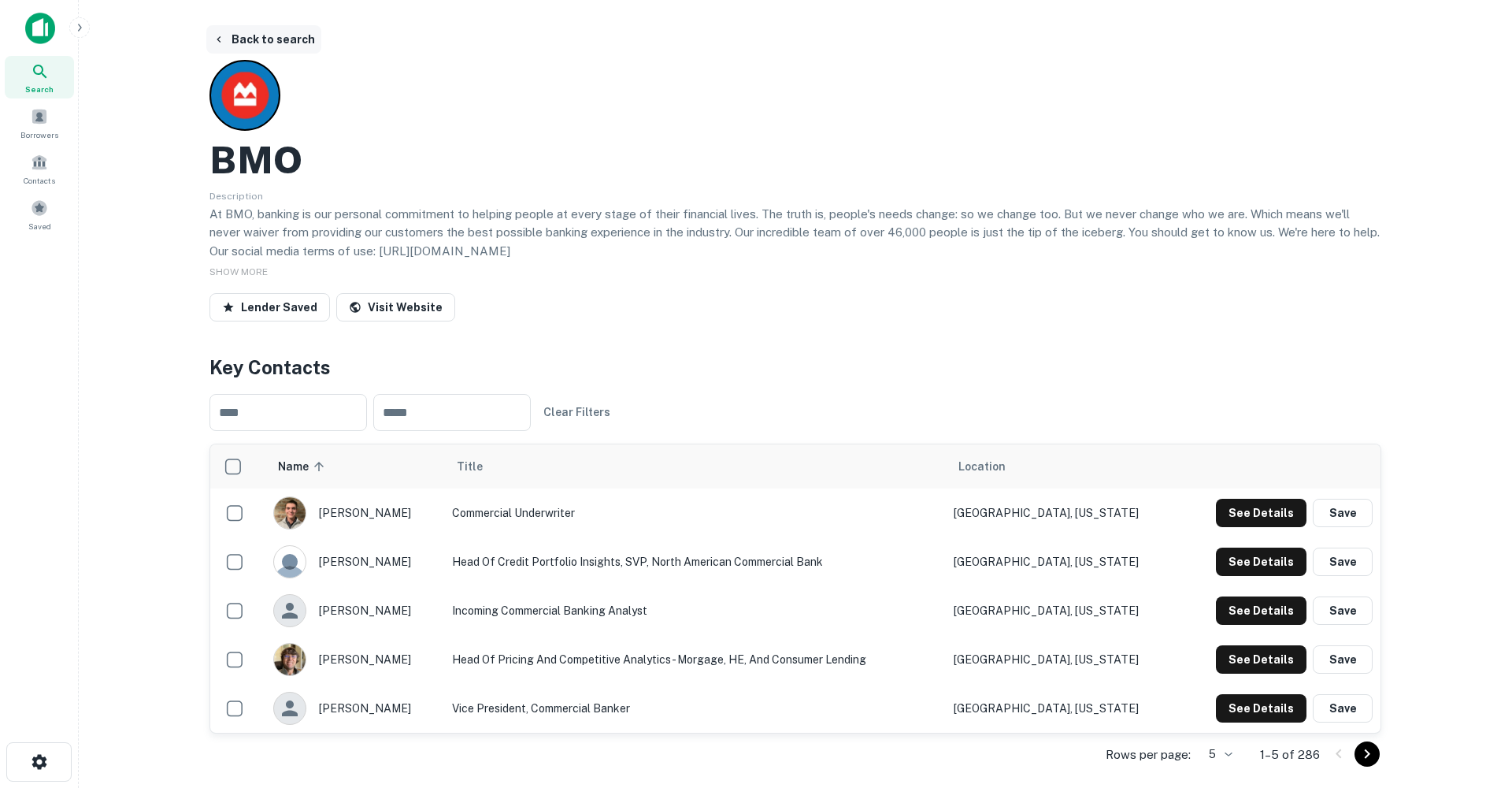
click at [298, 38] on button "Back to search" at bounding box center [263, 39] width 115 height 28
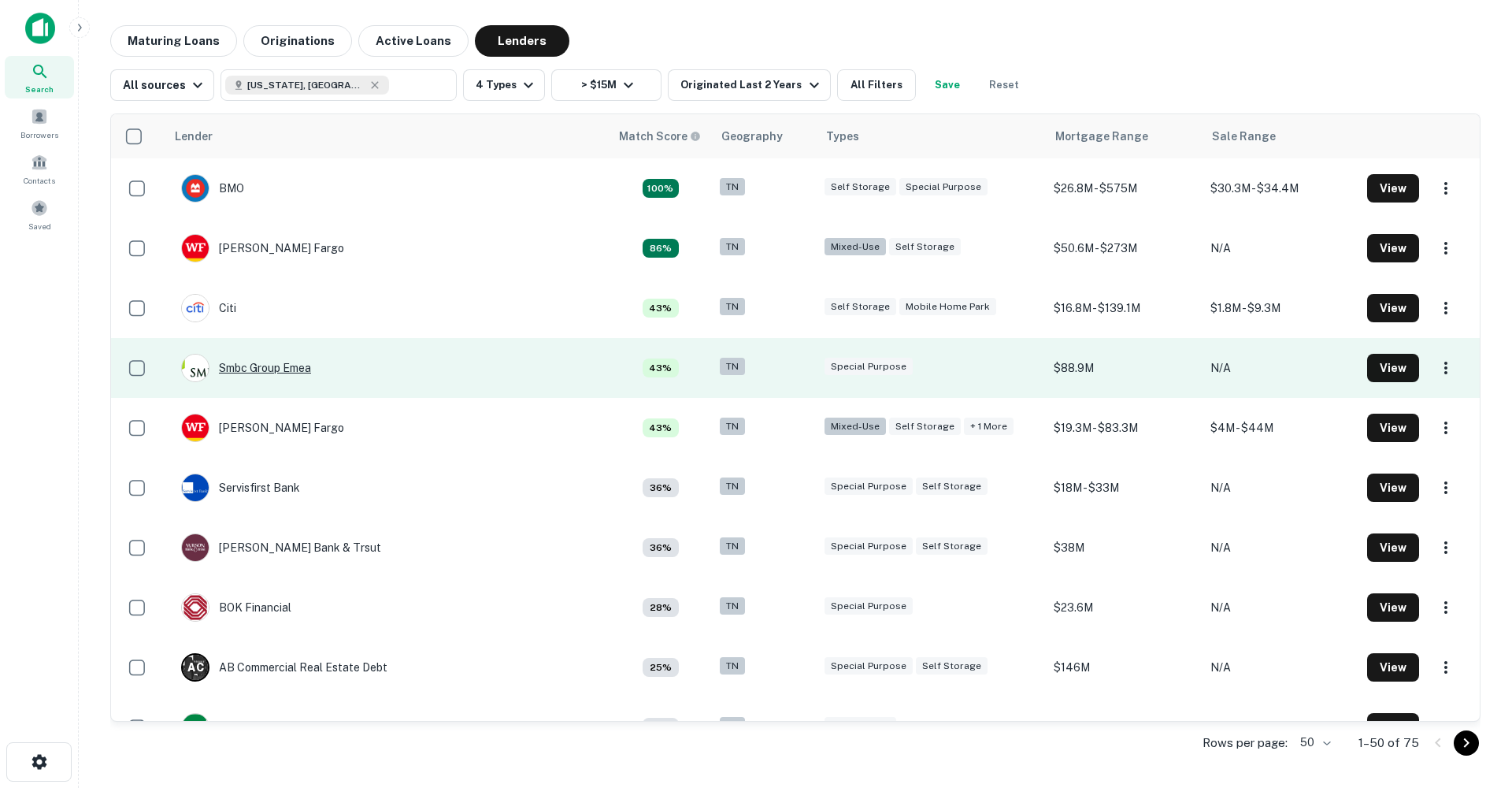
click at [285, 365] on div "Smbc Group Emea" at bounding box center [247, 367] width 130 height 28
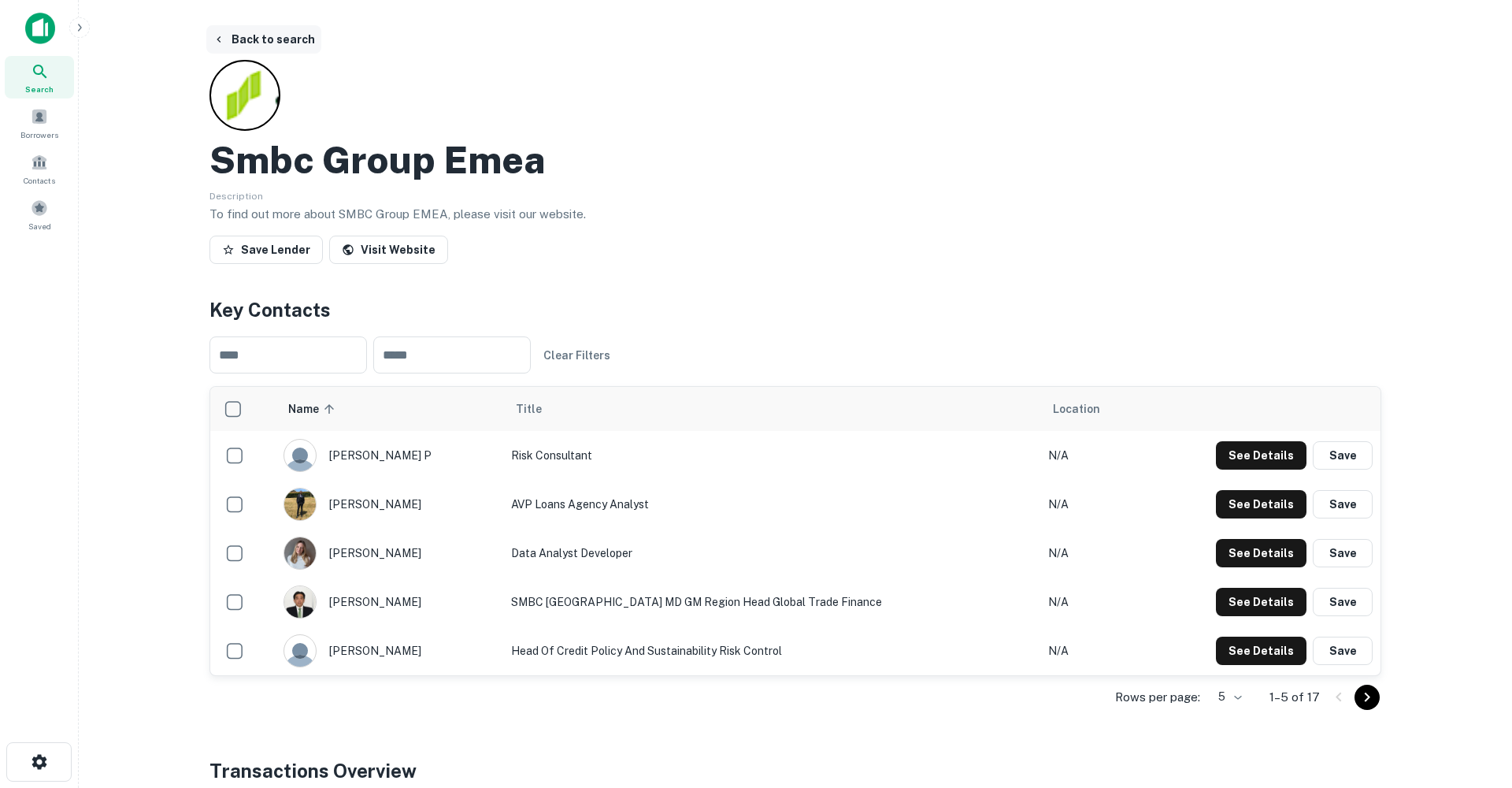
click at [237, 40] on button "Back to search" at bounding box center [263, 39] width 115 height 28
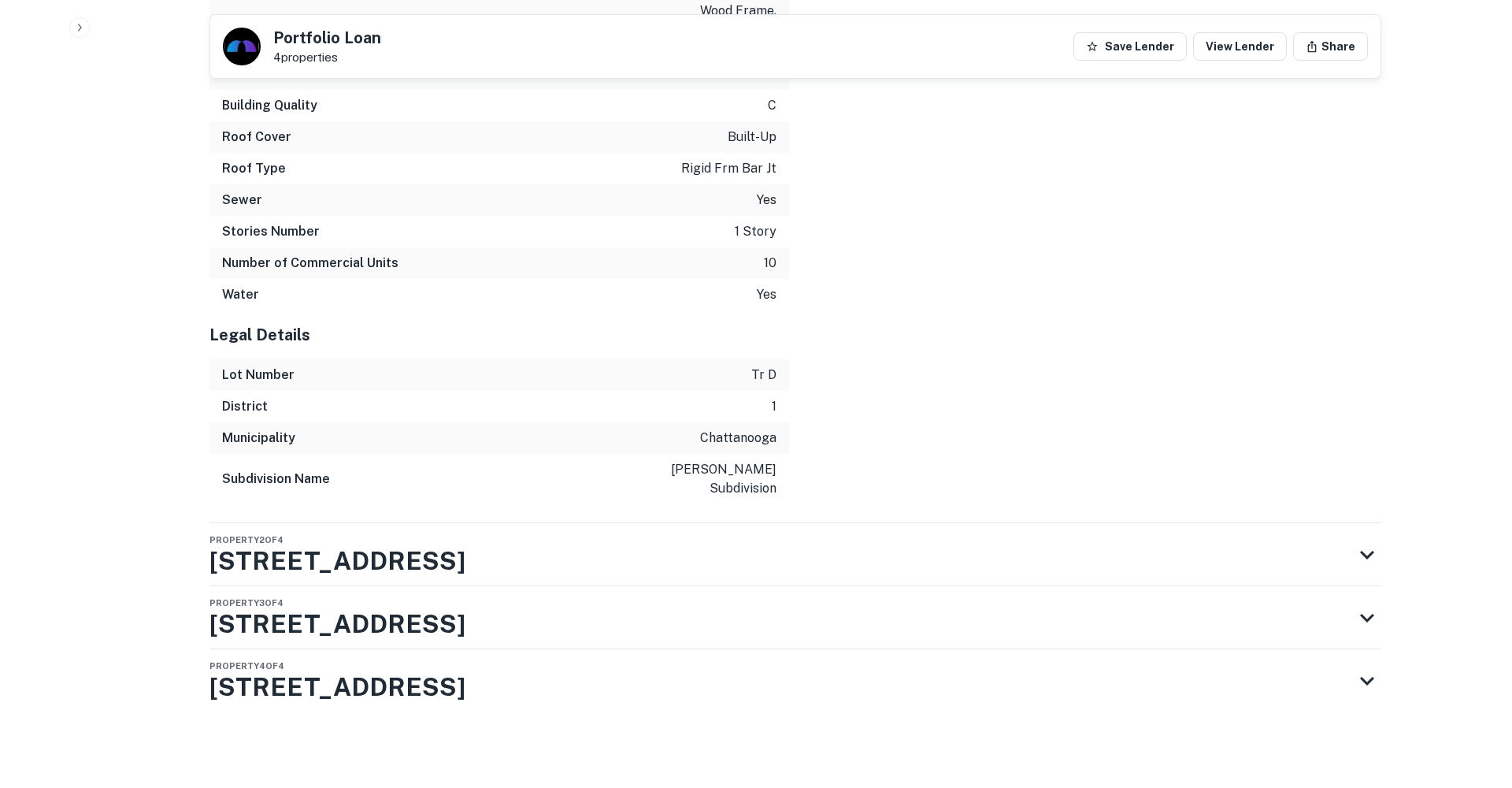
scroll to position [2007, 0]
